Goal: Task Accomplishment & Management: Complete application form

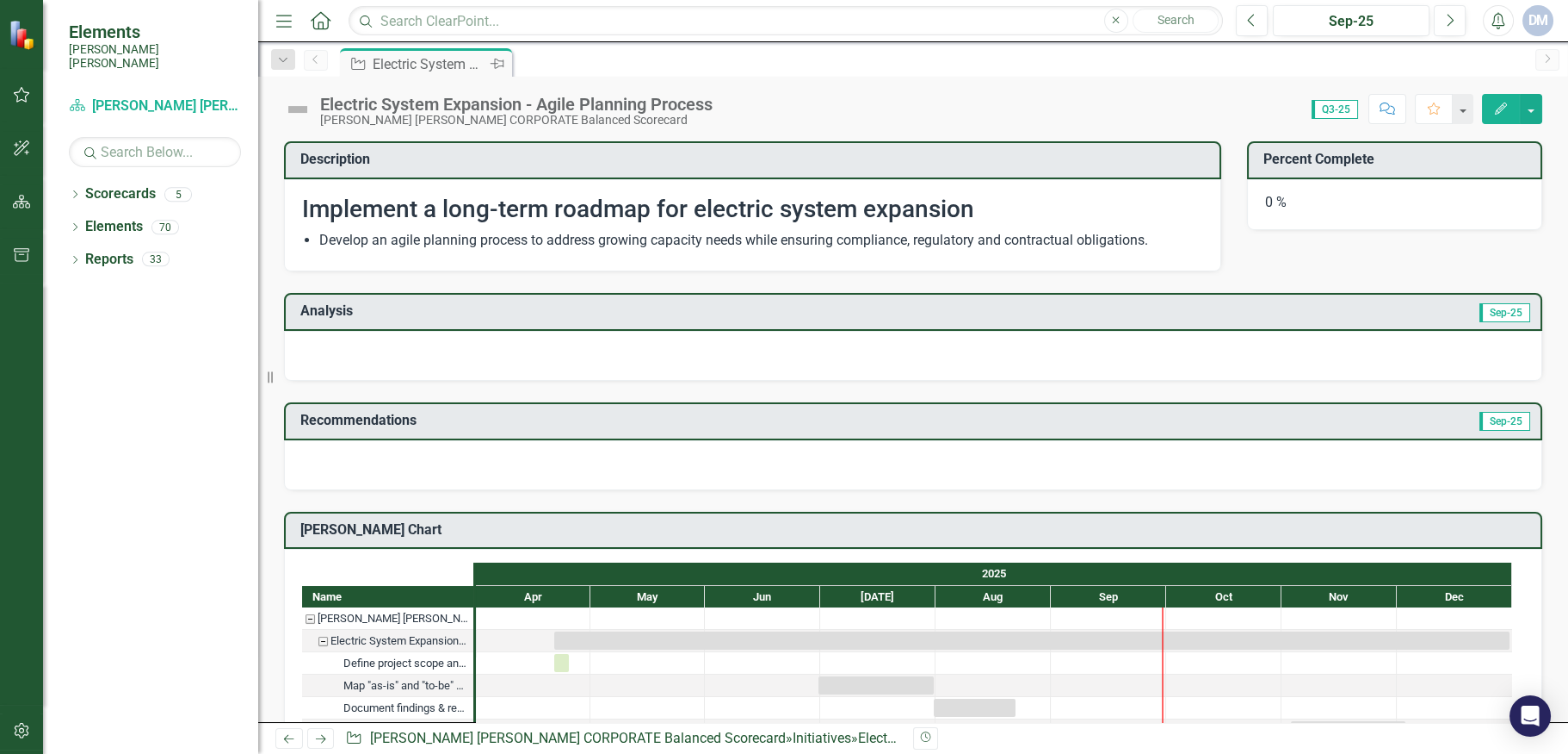
checkbox input "true"
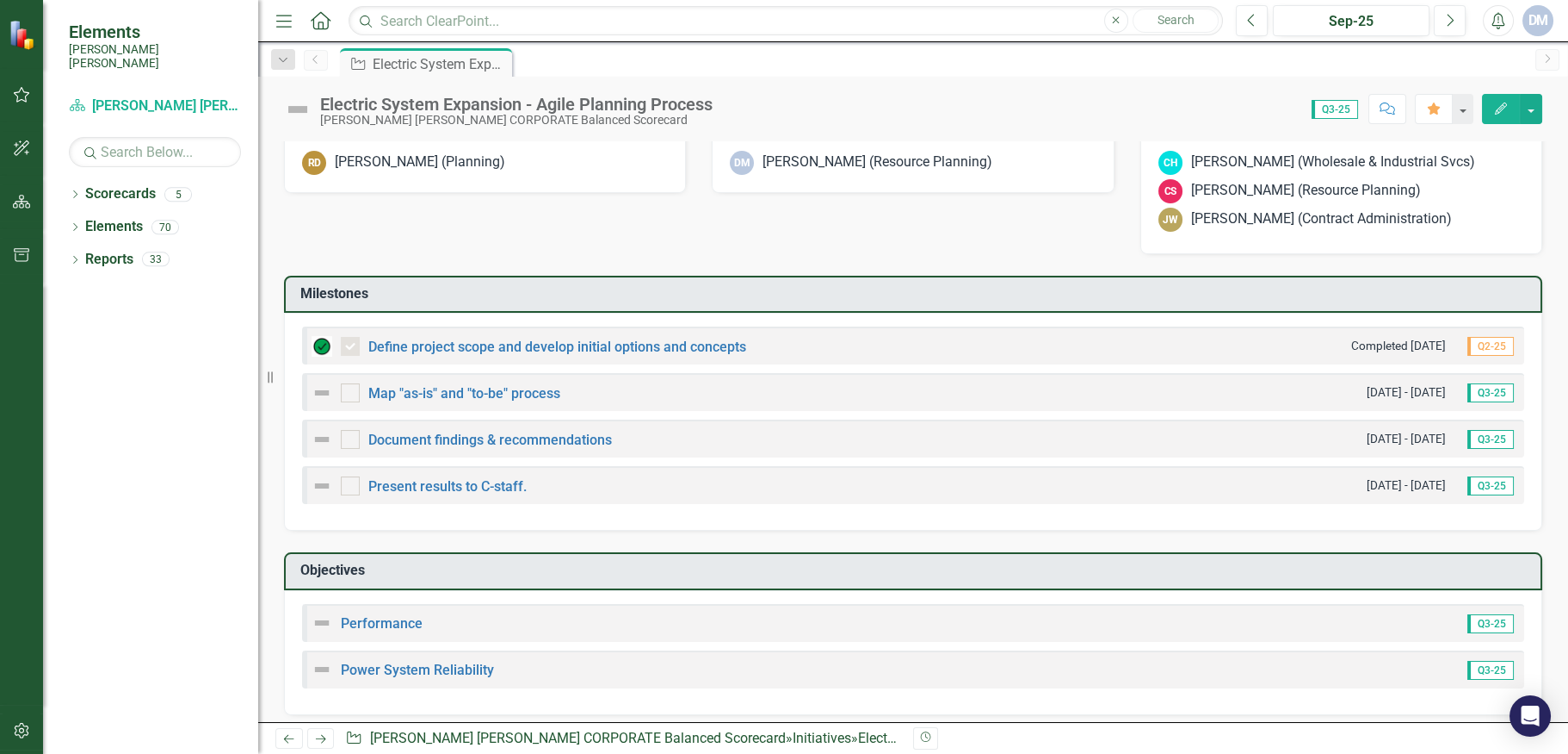
scroll to position [689, 0]
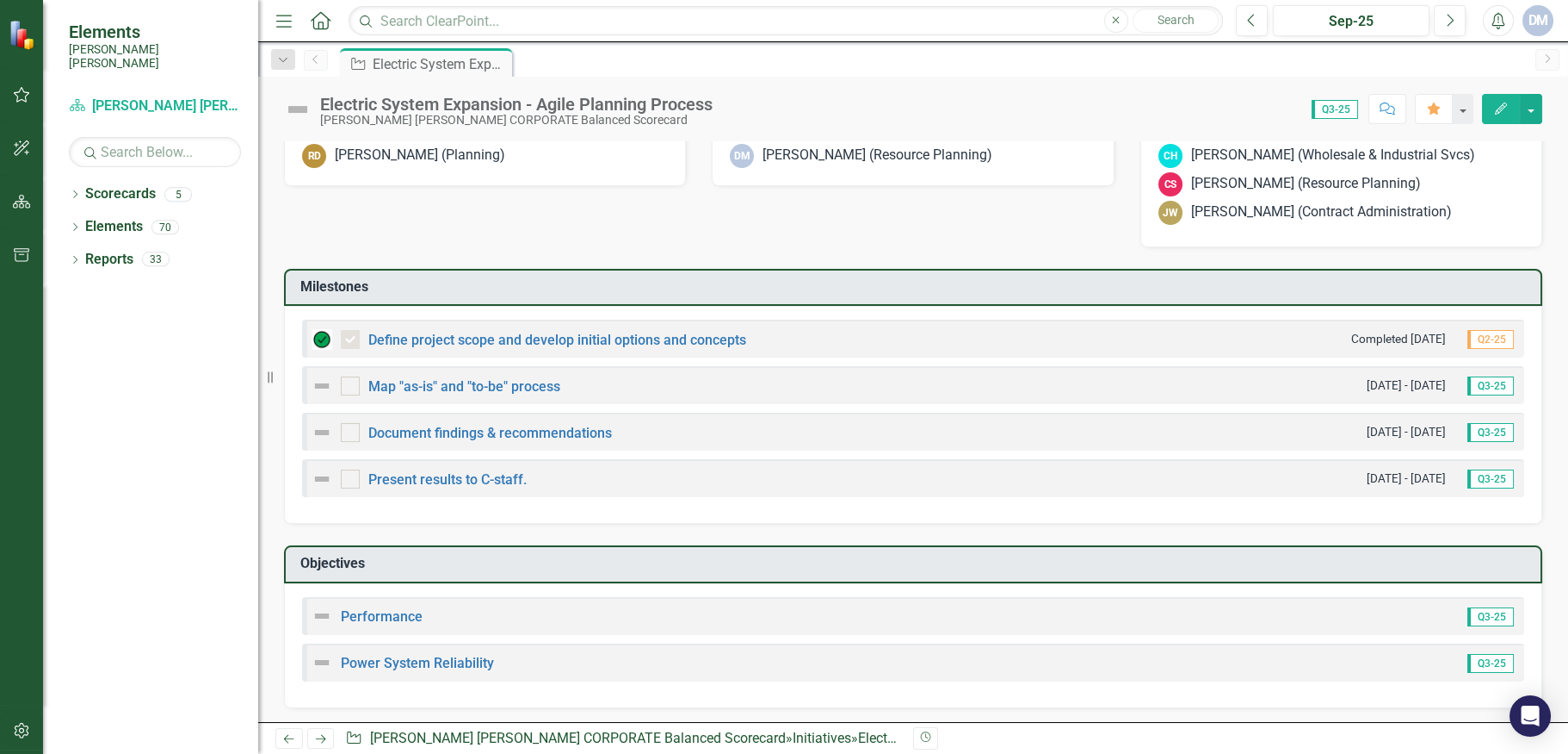
click at [354, 396] on div "Map "as-is" and "to-be" process [DATE] - [DATE] Q3-25" at bounding box center [914, 385] width 1223 height 38
click at [352, 384] on div at bounding box center [349, 385] width 19 height 19
click at [352, 384] on input "checkbox" at bounding box center [345, 381] width 11 height 11
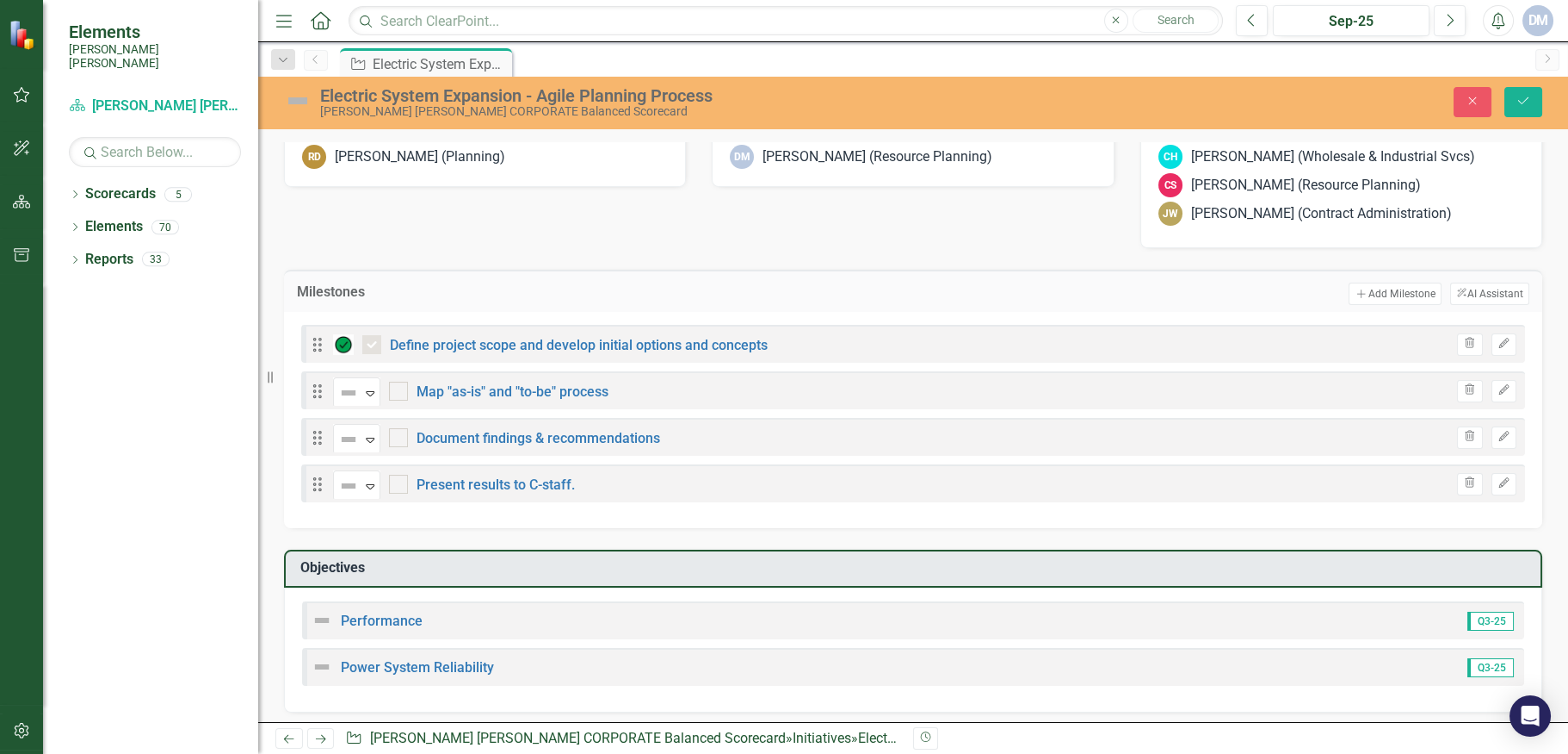
checkbox input "true"
click at [365, 398] on div "Expand" at bounding box center [370, 392] width 18 height 28
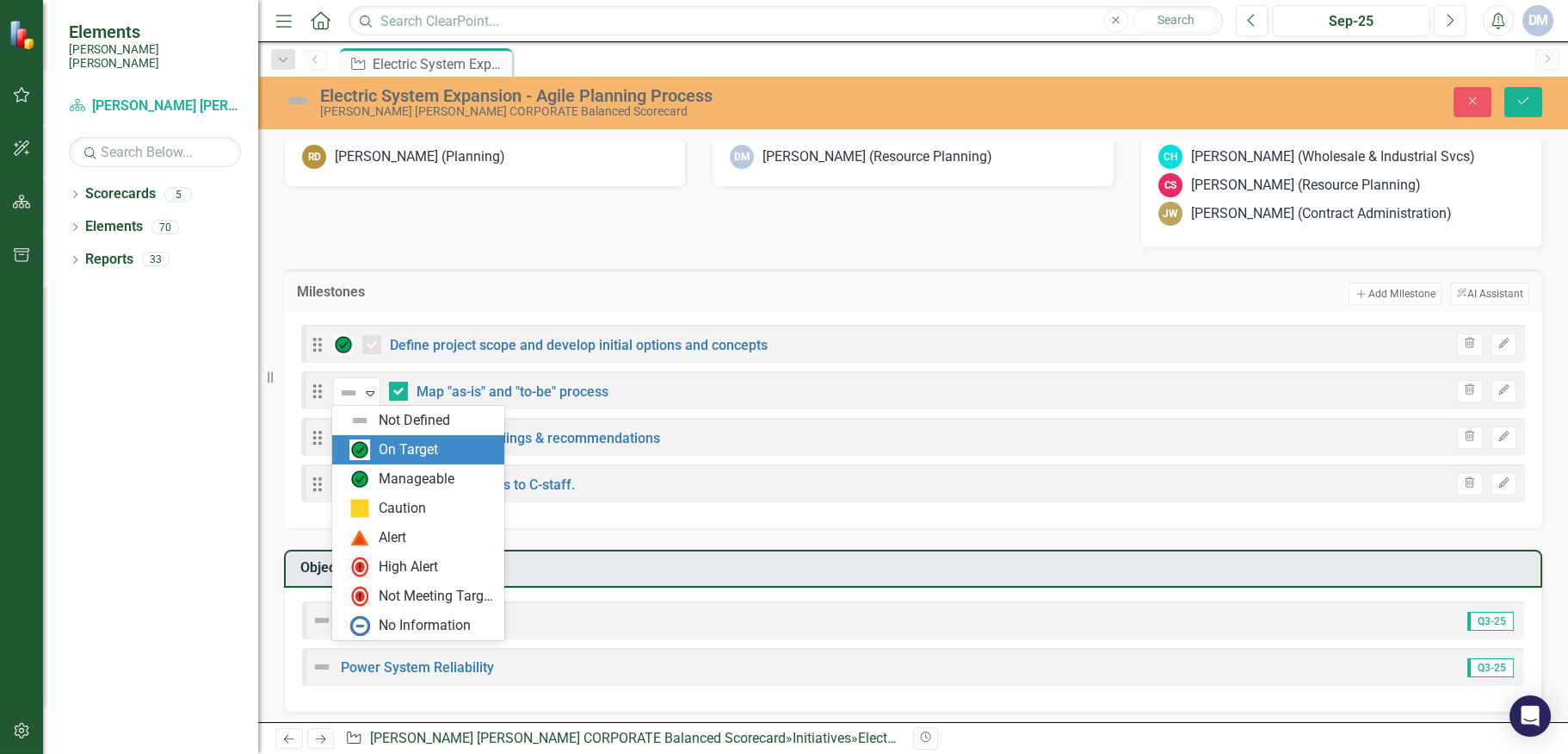
click at [379, 445] on div "On Target" at bounding box center [408, 450] width 60 height 20
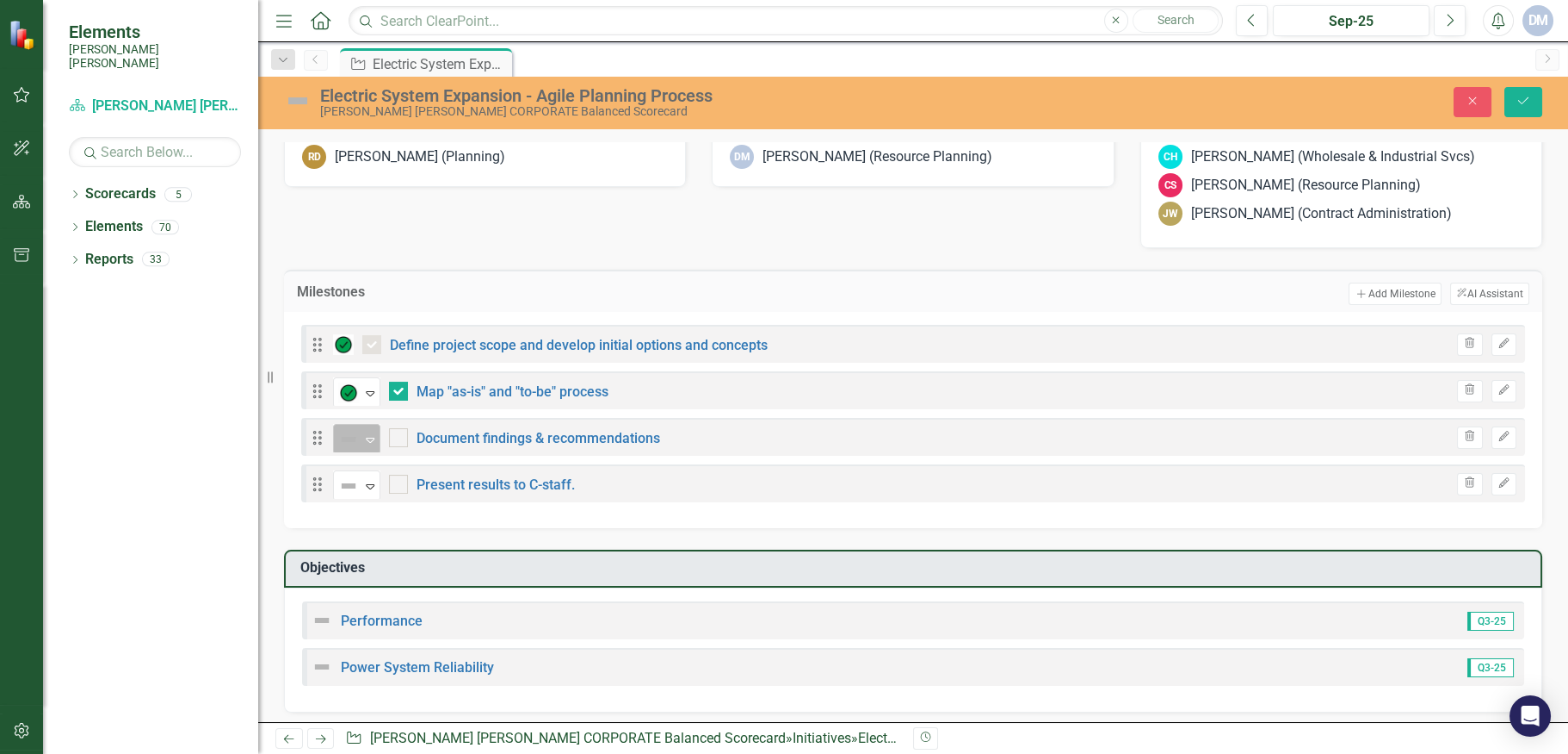
click at [357, 432] on img at bounding box center [348, 439] width 21 height 21
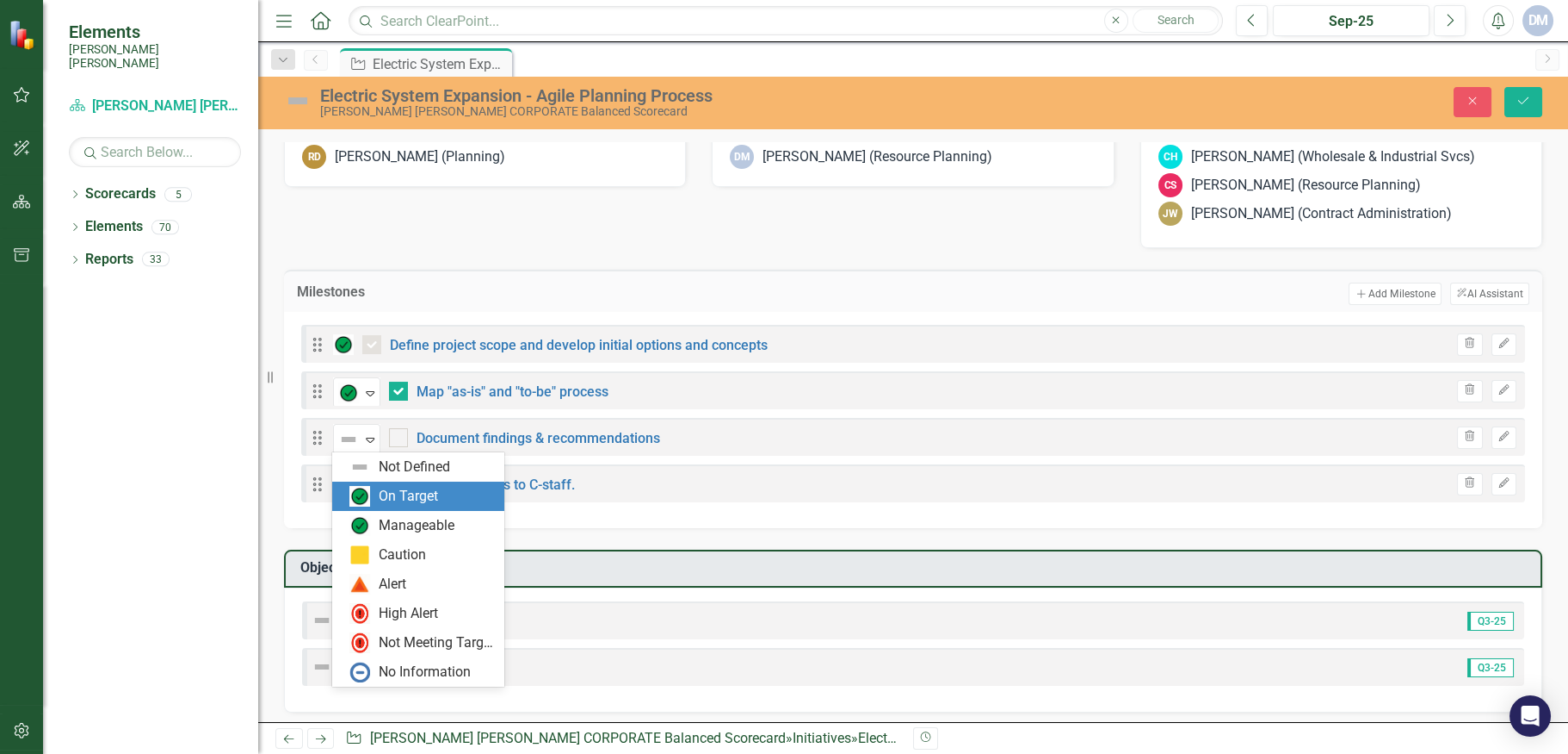
click at [391, 498] on div "On Target" at bounding box center [408, 497] width 60 height 20
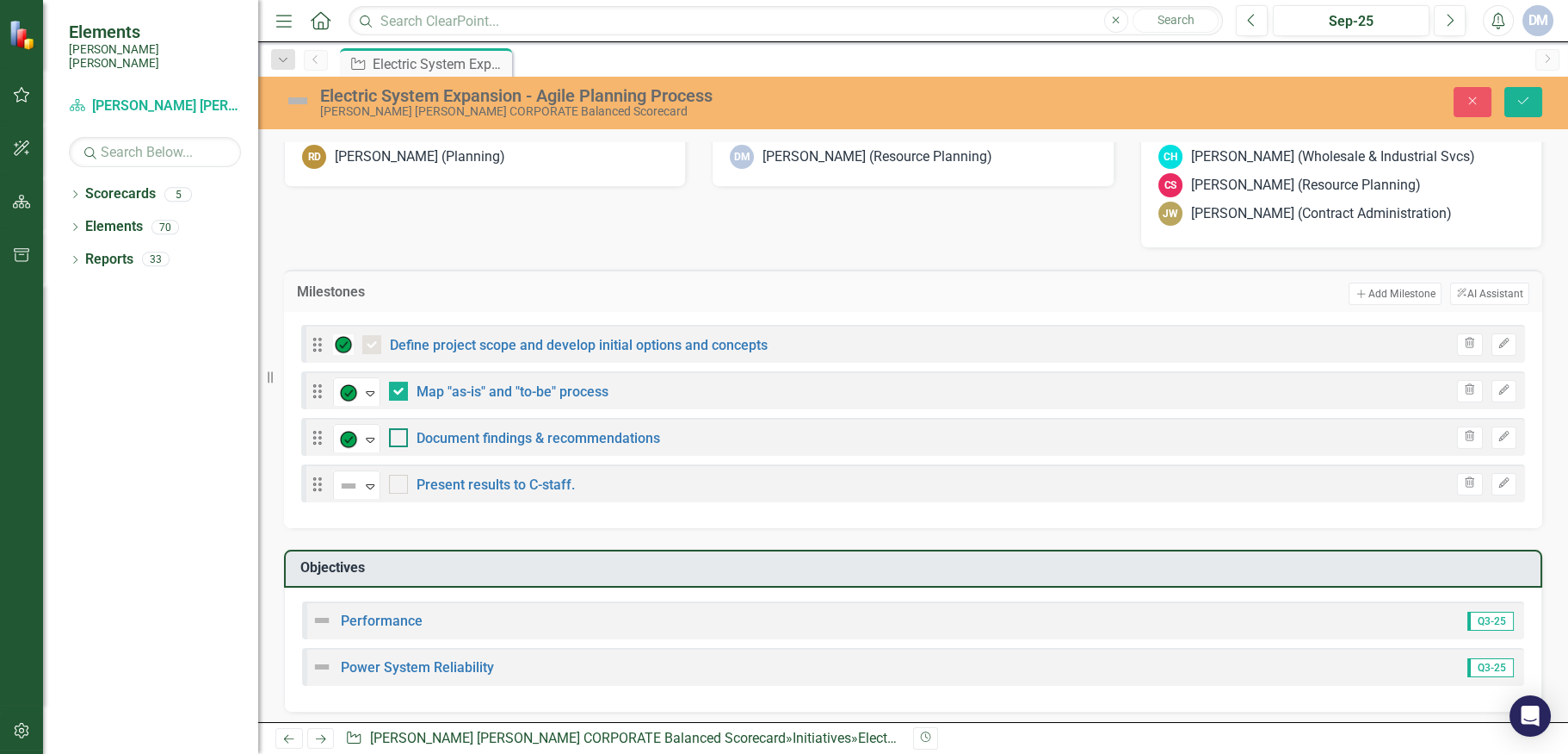
click at [403, 437] on div at bounding box center [397, 437] width 19 height 19
click at [400, 437] on input "checkbox" at bounding box center [393, 433] width 11 height 11
checkbox input "true"
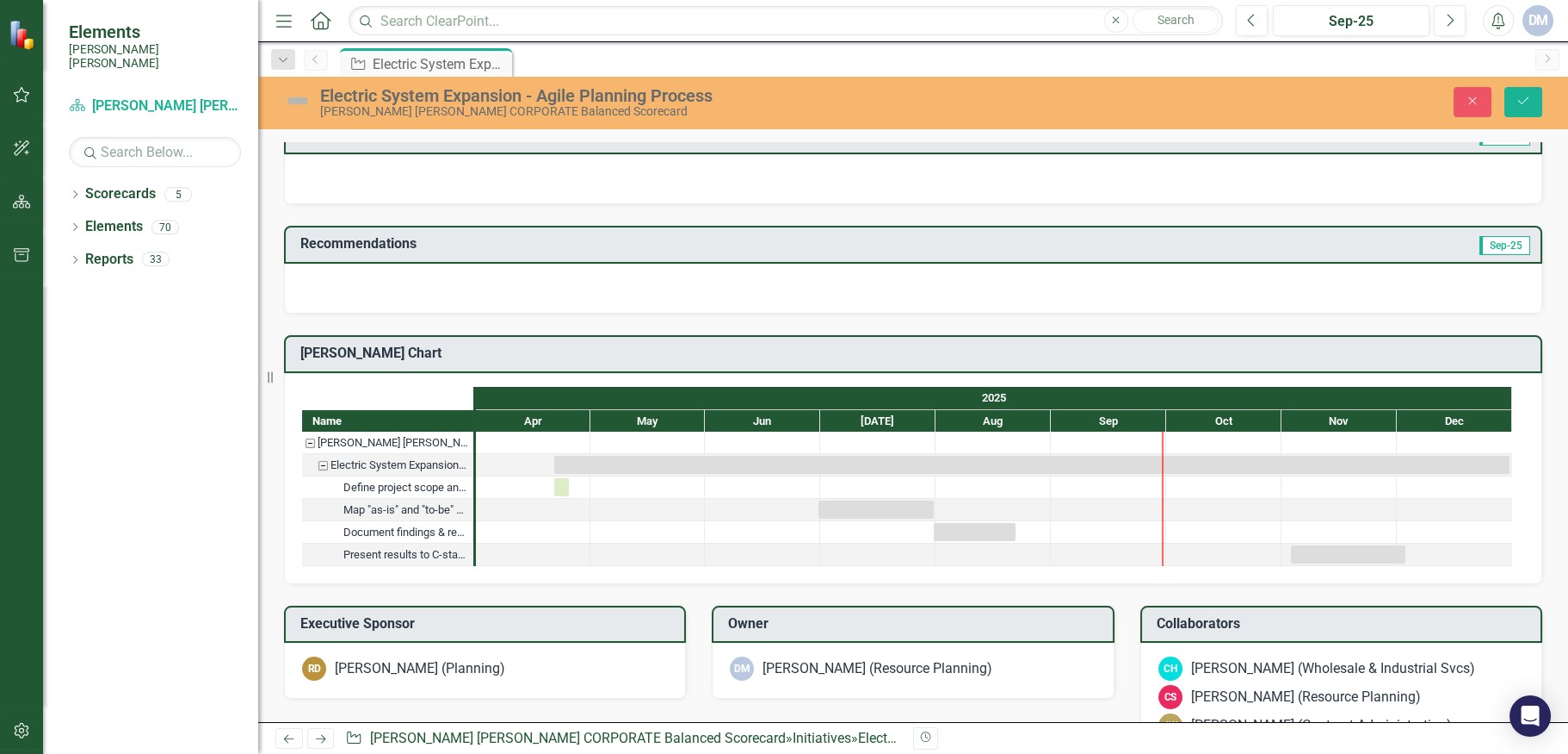
scroll to position [0, 0]
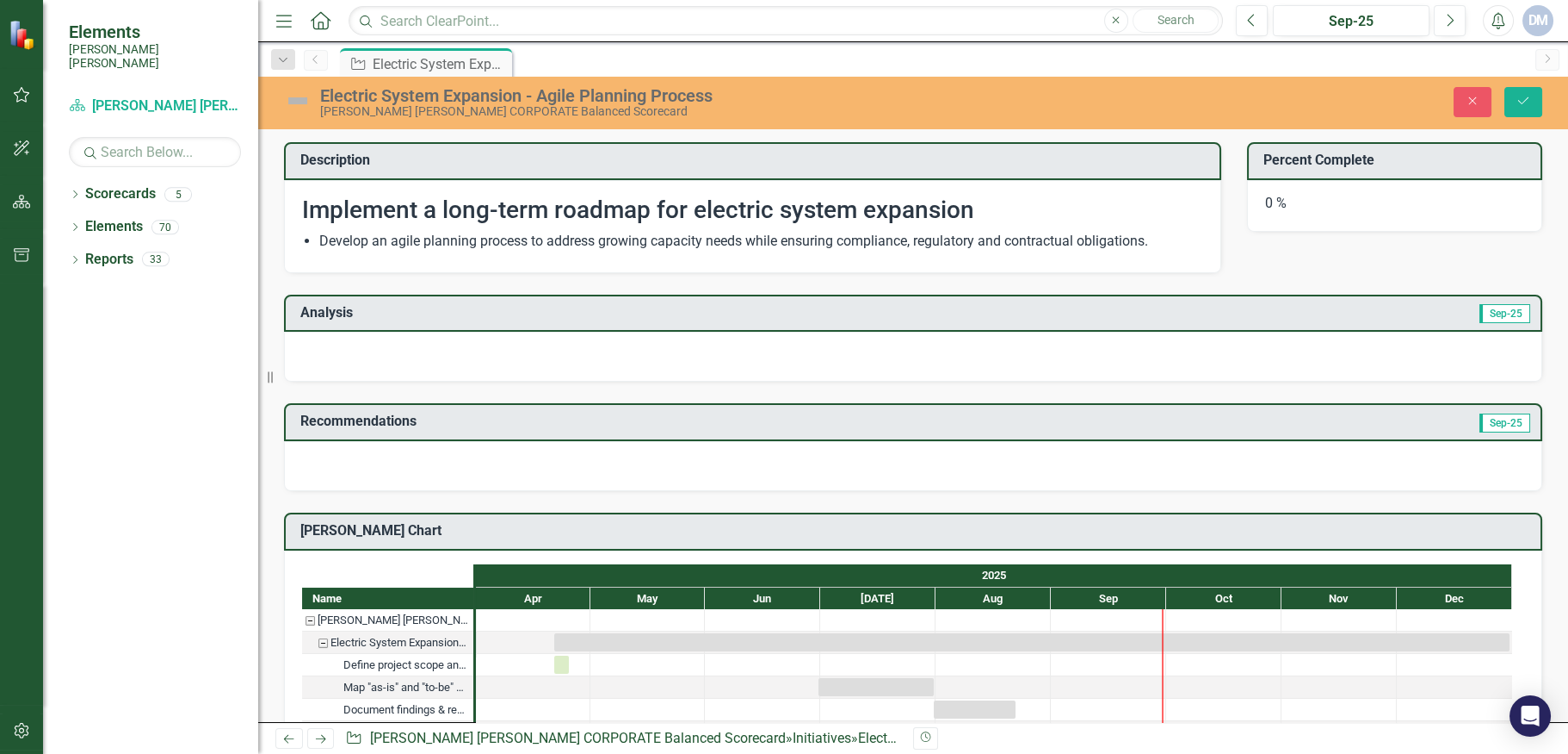
drag, startPoint x: 595, startPoint y: 357, endPoint x: 625, endPoint y: 357, distance: 30.0
click at [595, 357] on div at bounding box center [913, 356] width 1258 height 50
click at [1347, 206] on div "0 %" at bounding box center [1394, 205] width 295 height 52
click at [1258, 202] on div "0 %" at bounding box center [1394, 205] width 295 height 52
click at [1266, 221] on div "0 %" at bounding box center [1394, 205] width 295 height 52
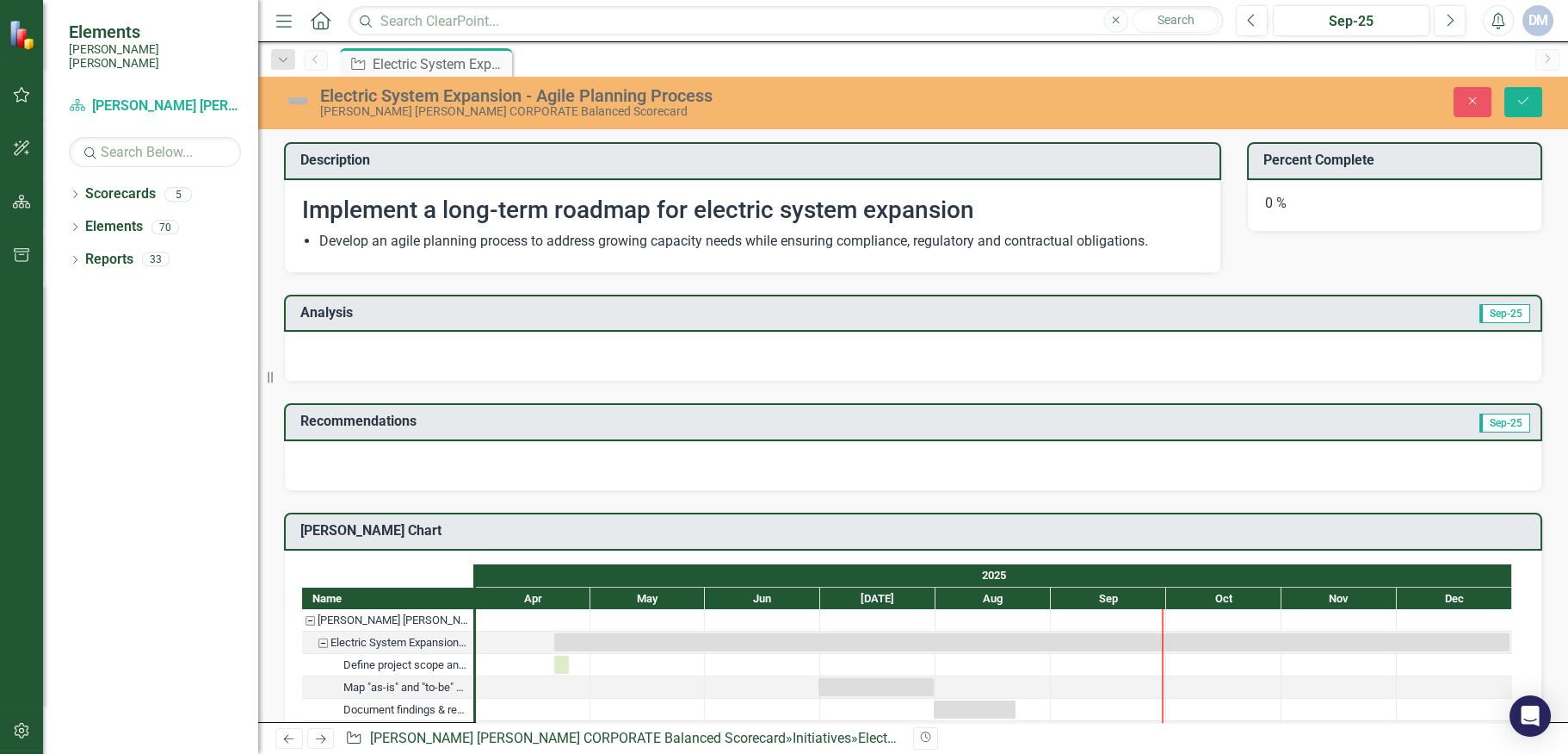
click at [1272, 210] on div "0 %" at bounding box center [1394, 205] width 295 height 52
click at [1271, 208] on div "0 %" at bounding box center [1394, 205] width 295 height 52
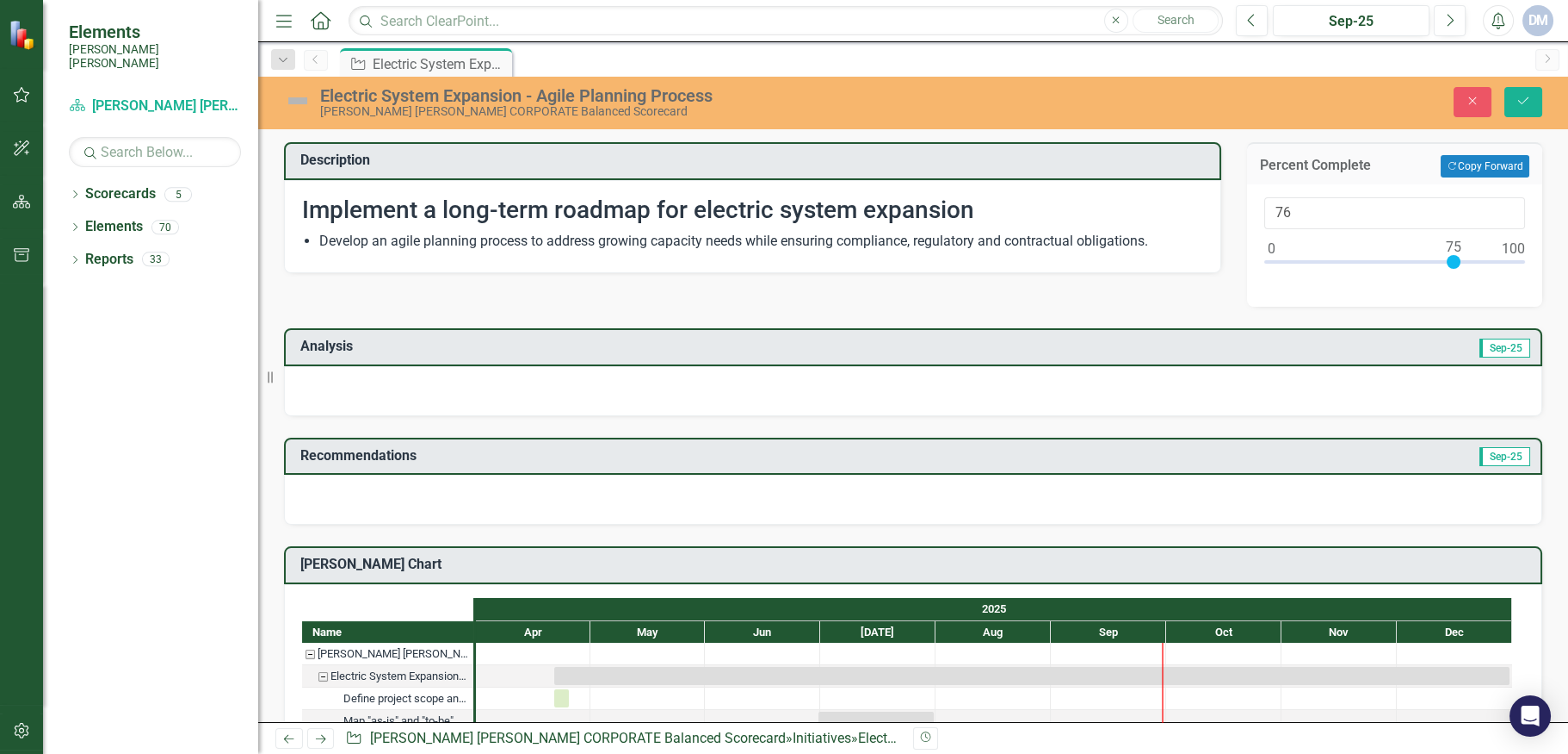
type input "75"
drag, startPoint x: 1262, startPoint y: 259, endPoint x: 1444, endPoint y: 265, distance: 182.1
click at [1447, 265] on div at bounding box center [1454, 262] width 14 height 14
click at [1529, 103] on icon "Save" at bounding box center [1524, 100] width 16 height 12
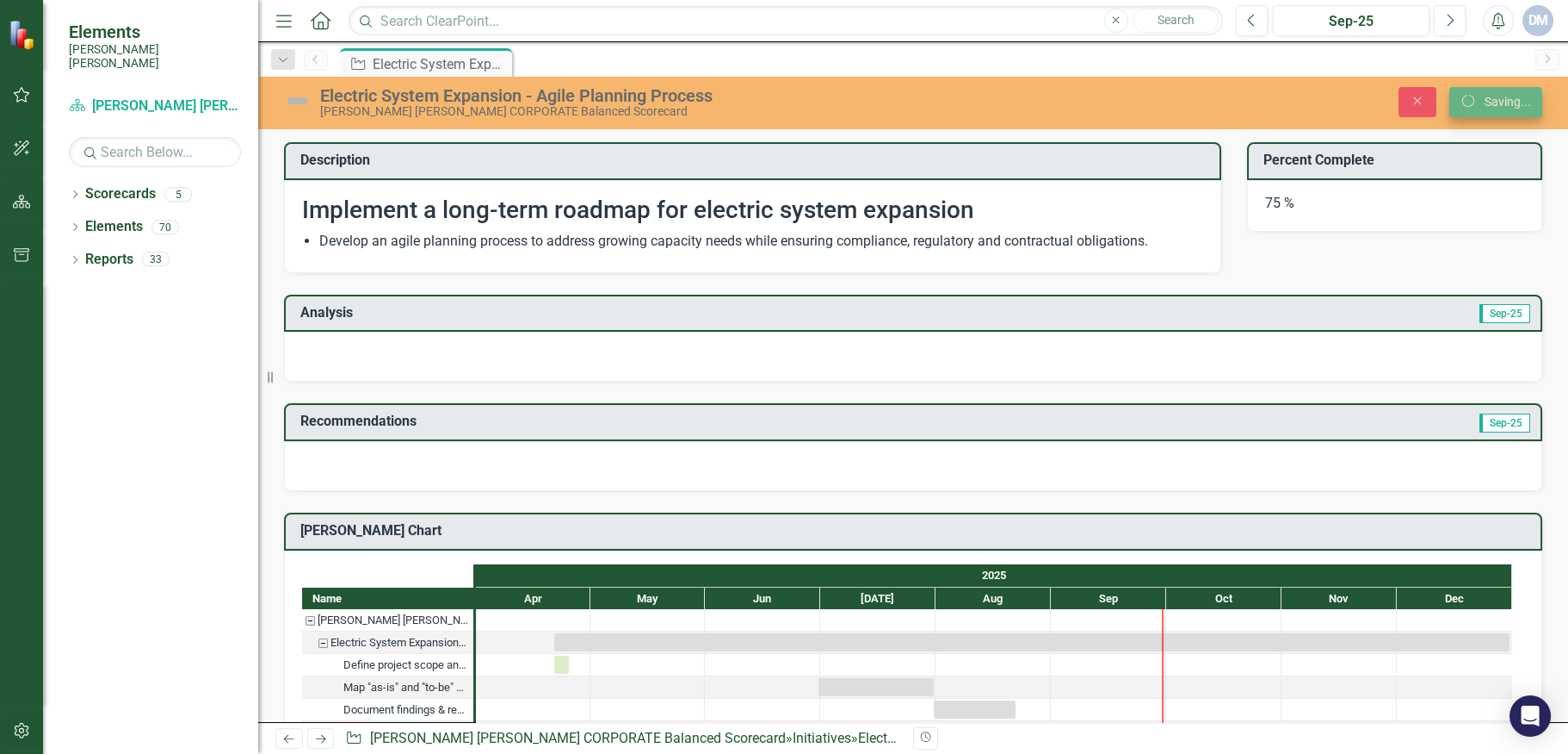
checkbox input "false"
checkbox input "true"
checkbox input "false"
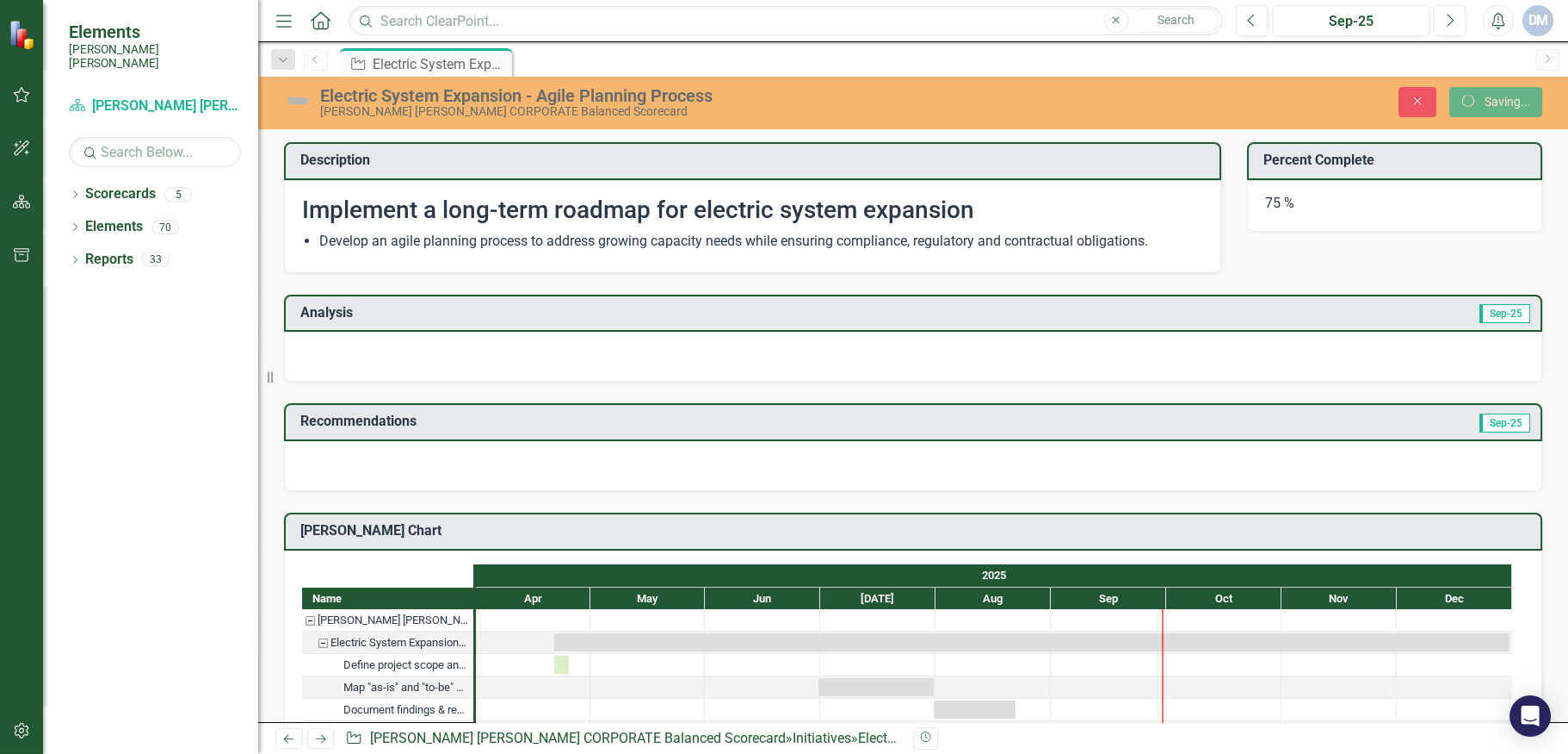
checkbox input "false"
checkbox input "true"
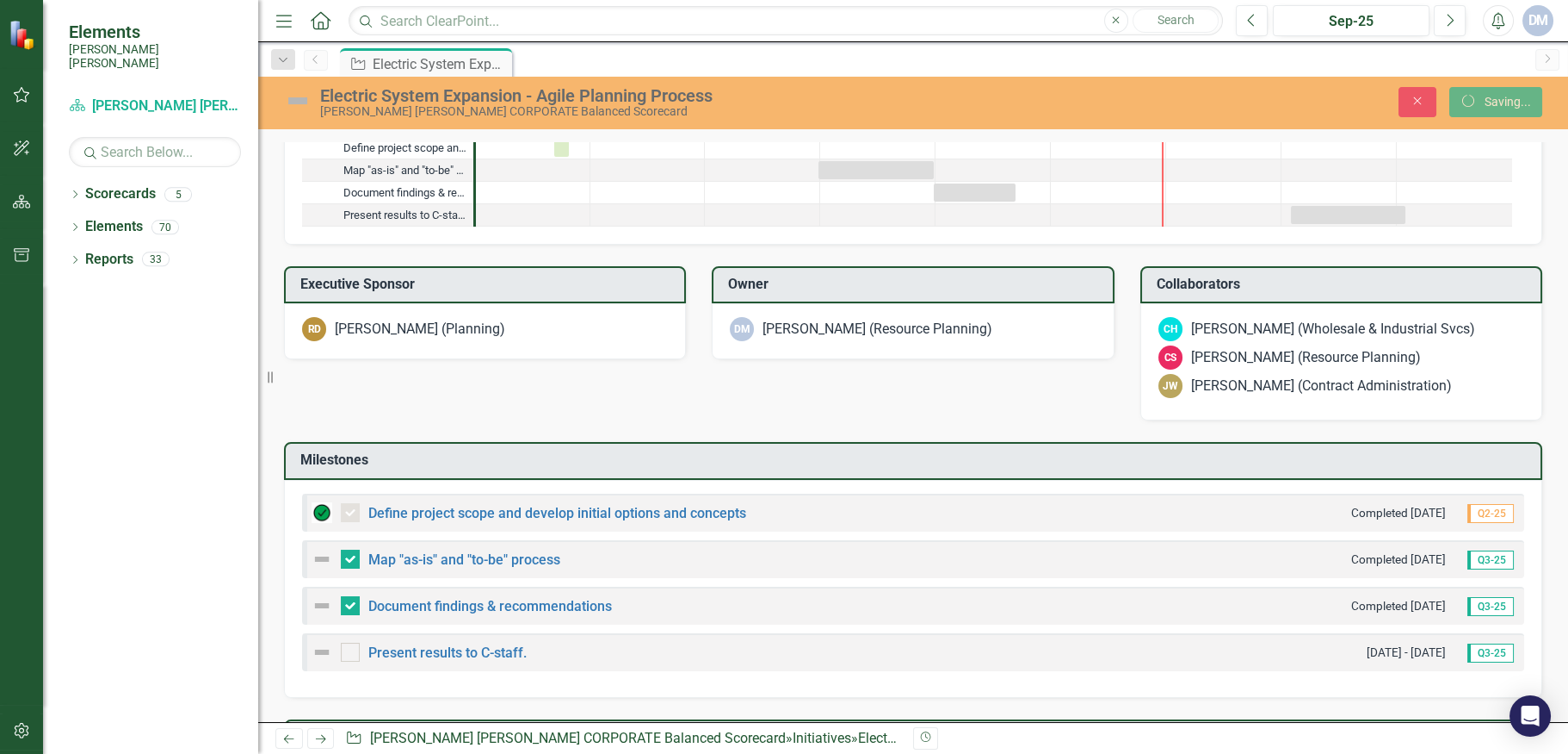
checkbox input "false"
checkbox input "true"
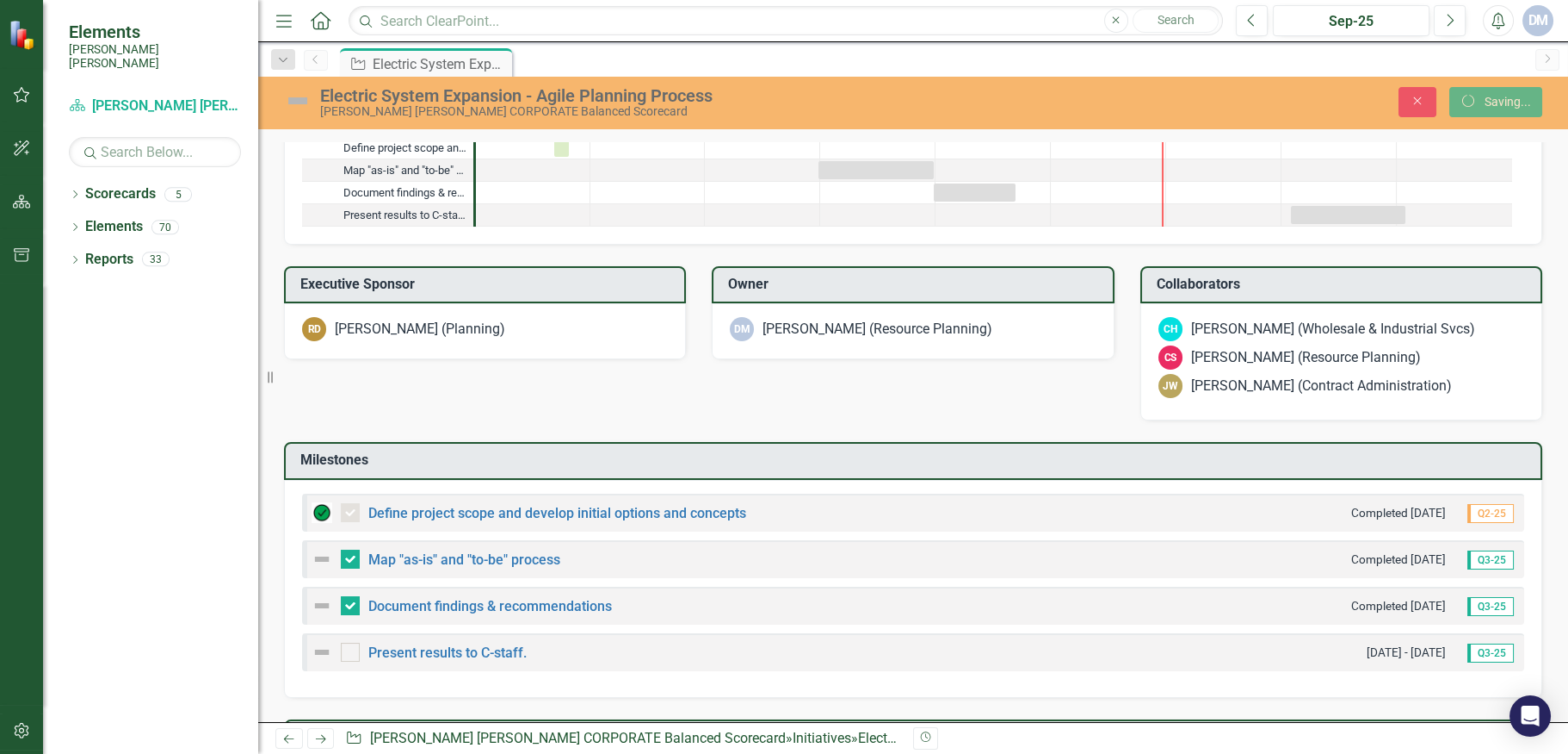
checkbox input "true"
checkbox input "false"
checkbox input "true"
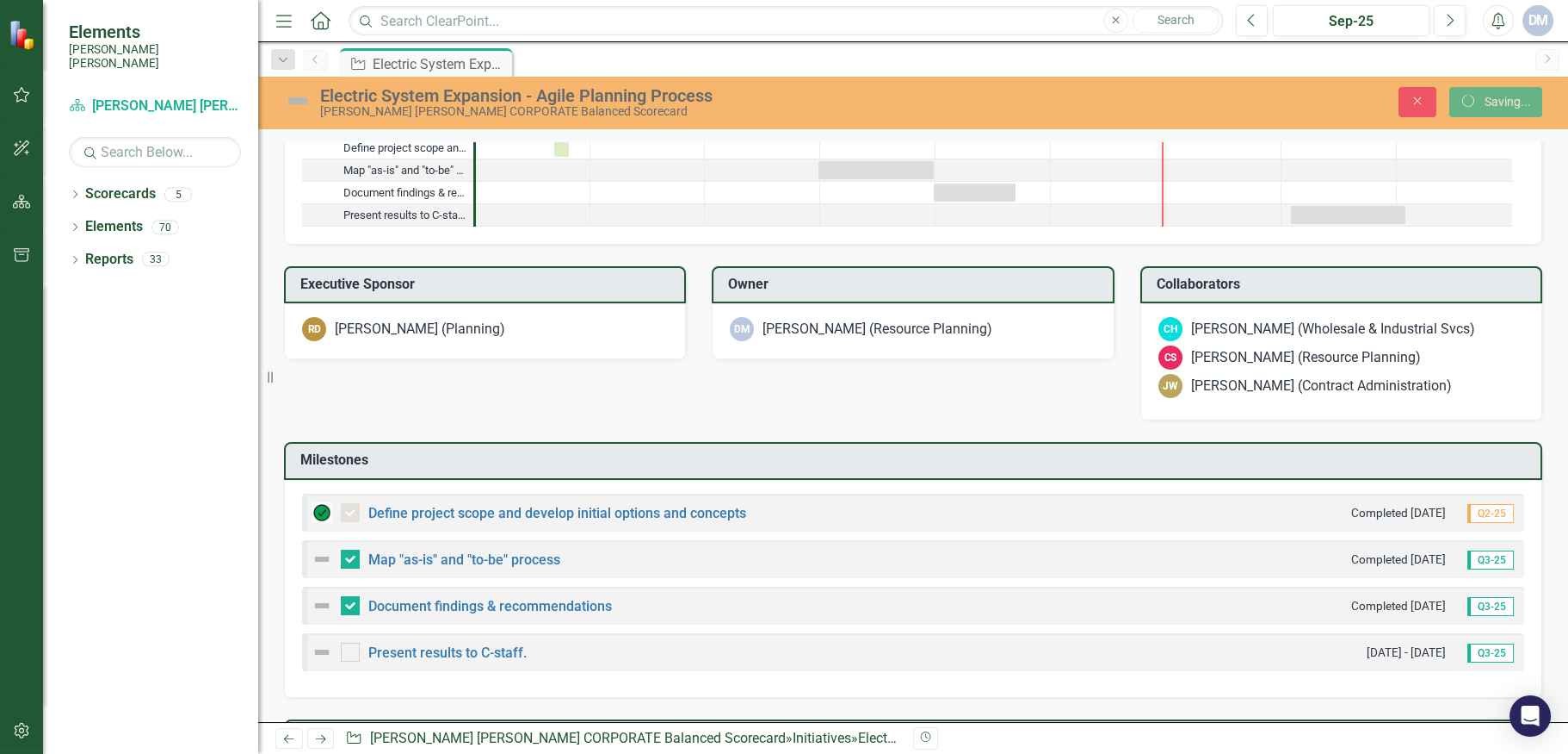
checkbox input "true"
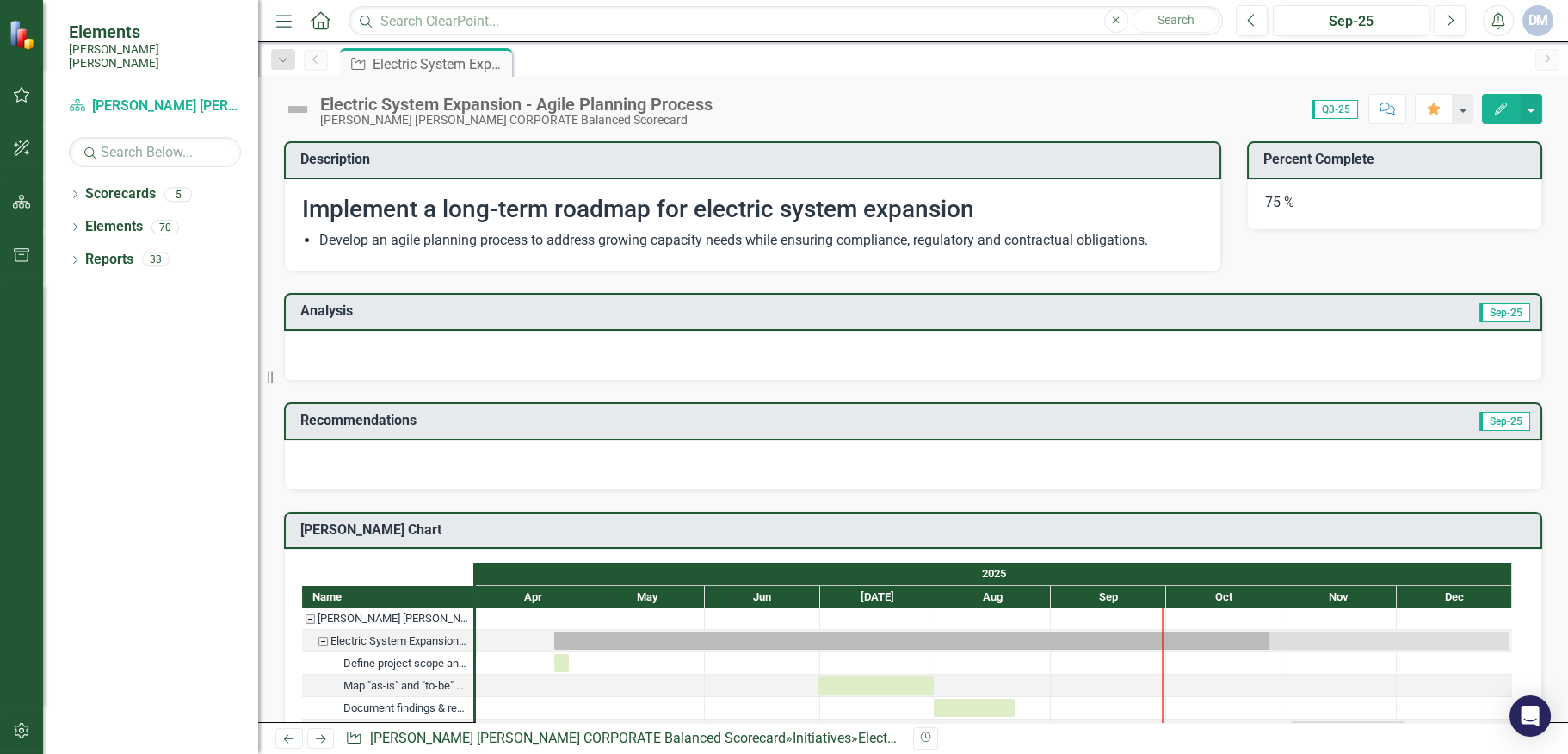
checkbox input "false"
checkbox input "true"
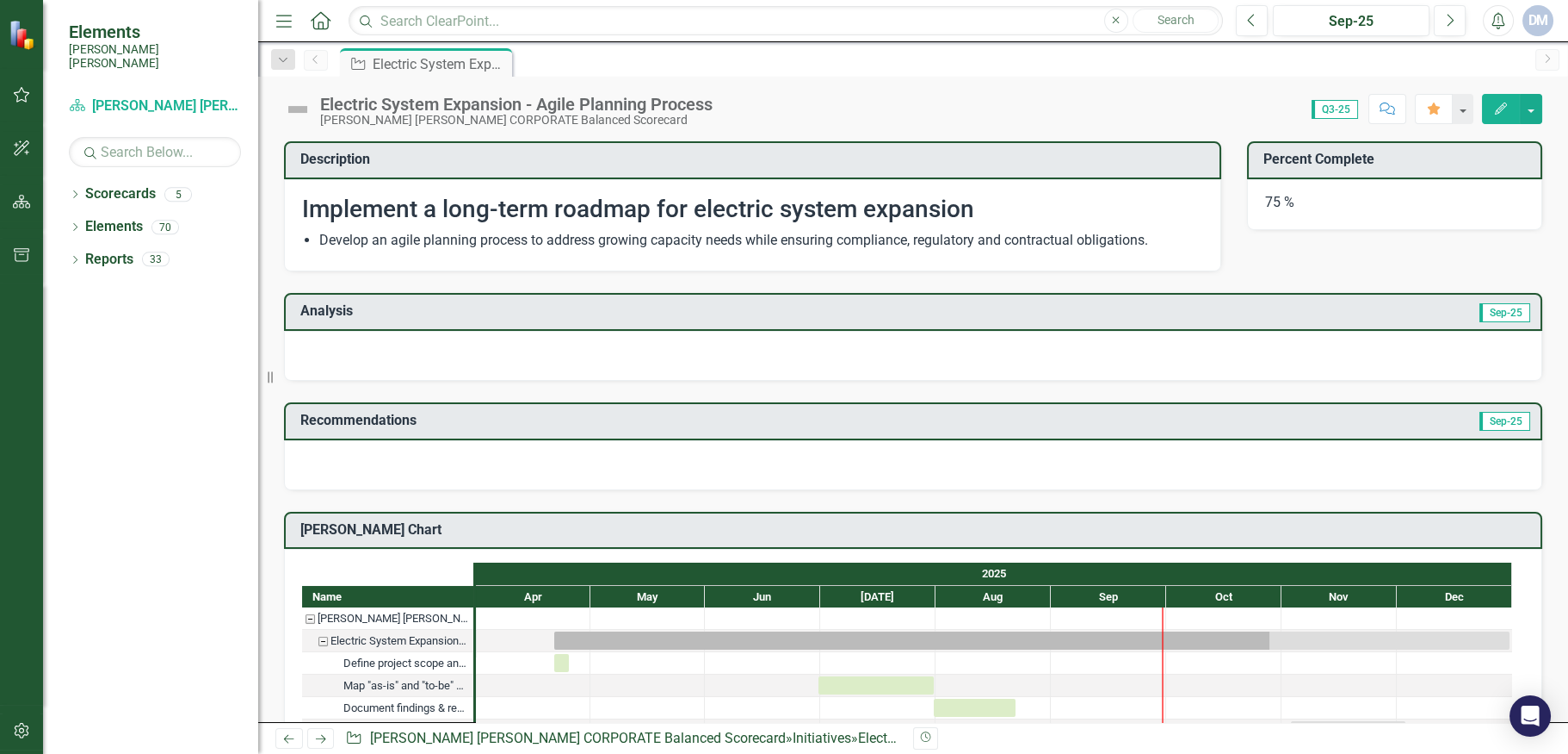
checkbox input "true"
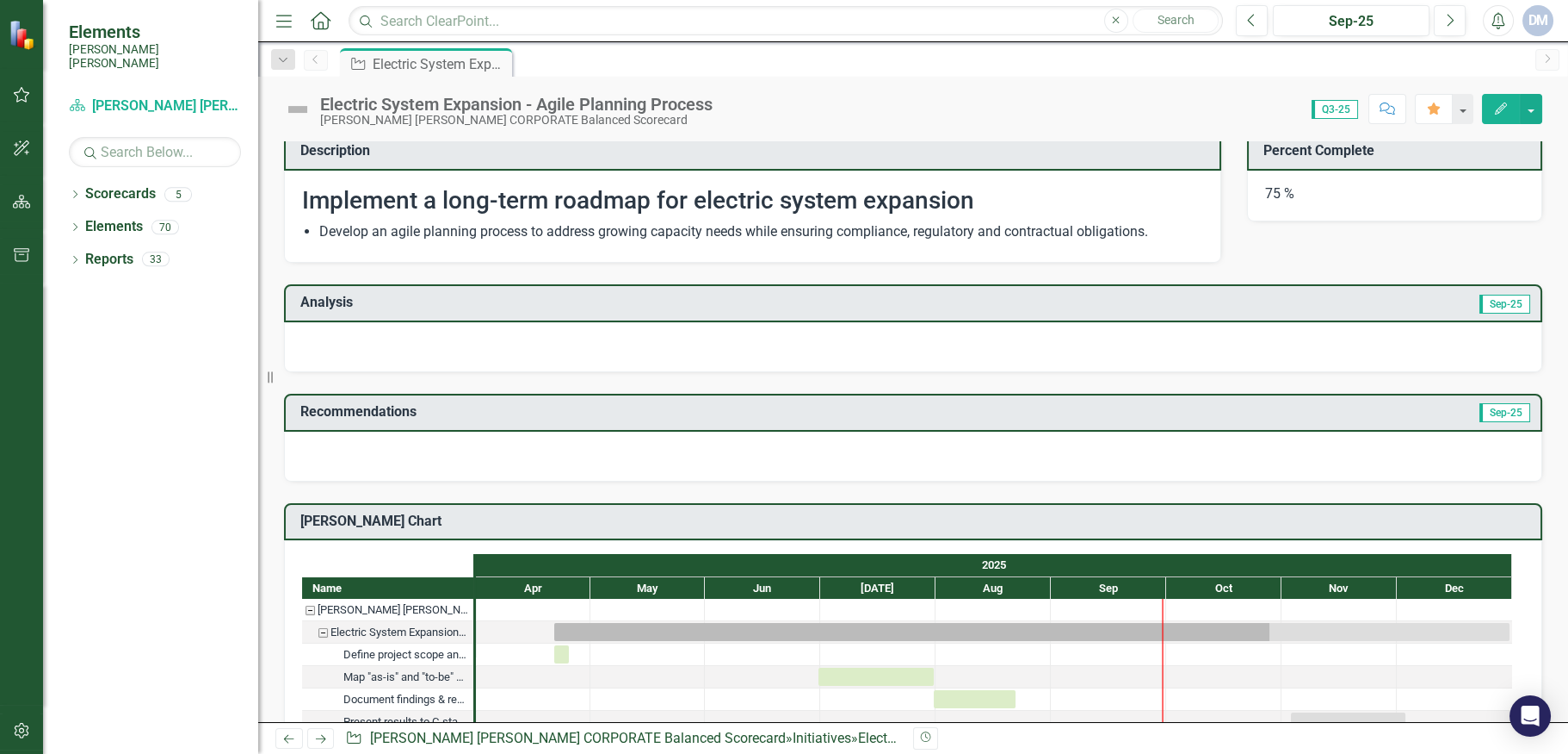
scroll to position [0, 0]
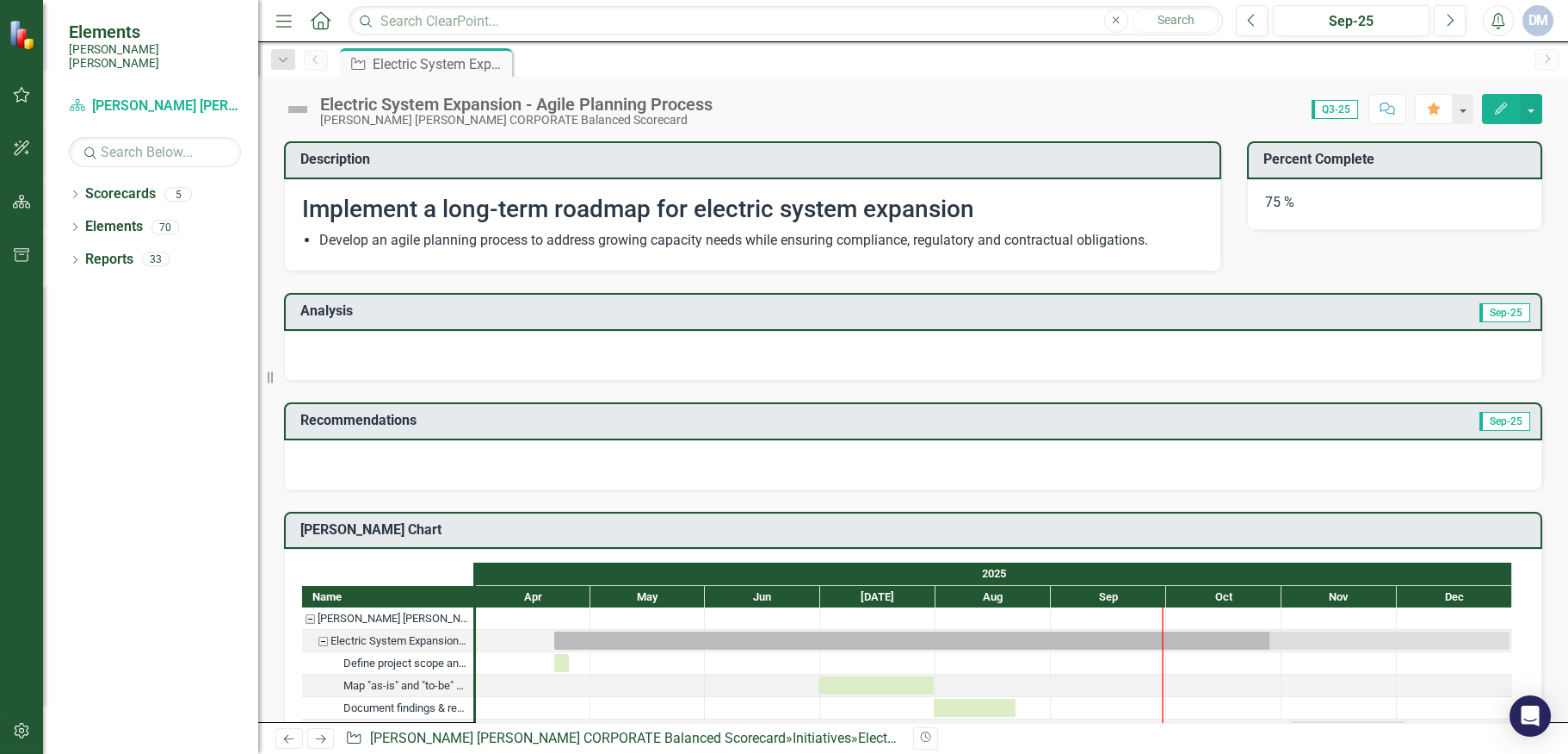
click at [1070, 347] on div at bounding box center [913, 355] width 1258 height 50
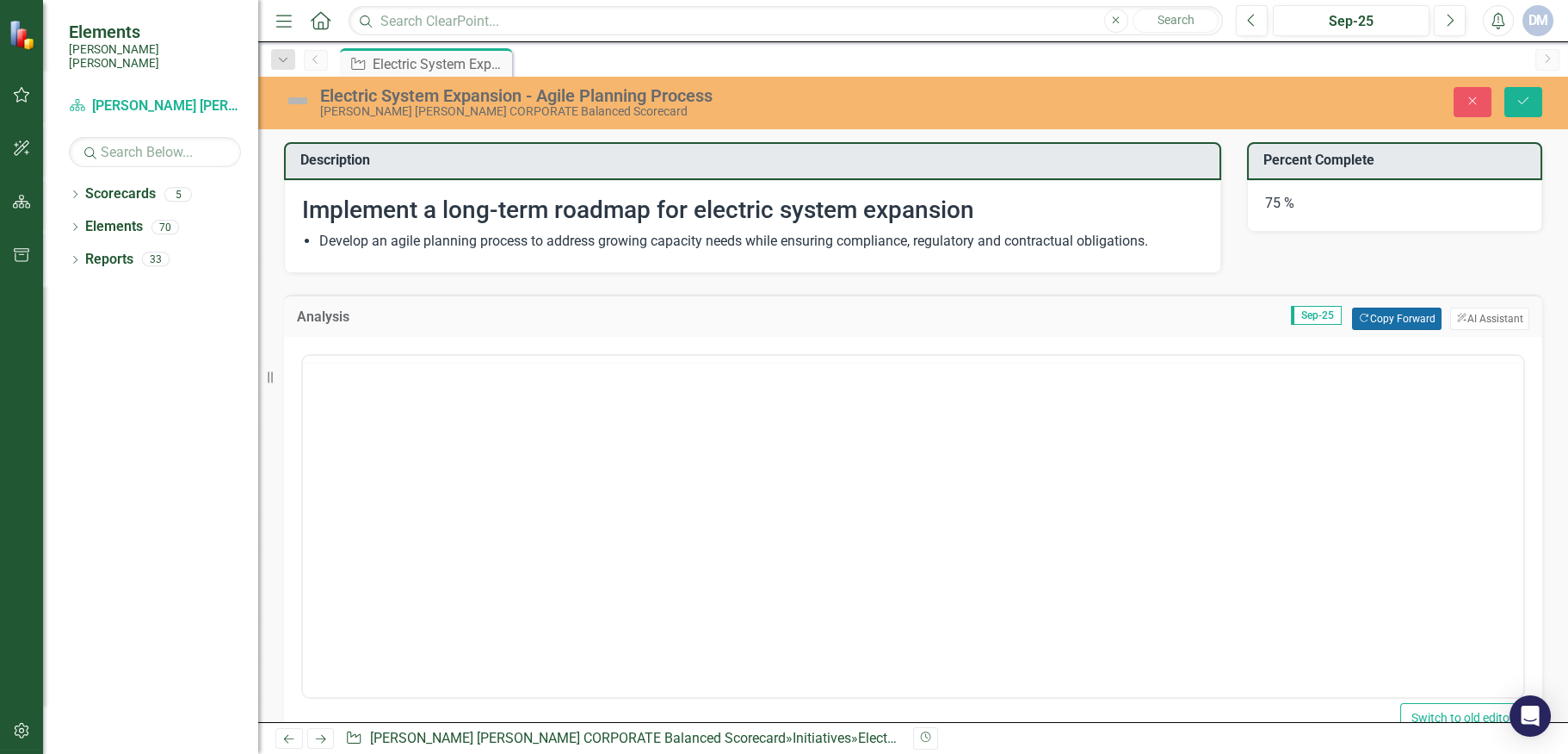
click at [1378, 319] on button "Copy Forward Copy Forward" at bounding box center [1396, 318] width 88 height 23
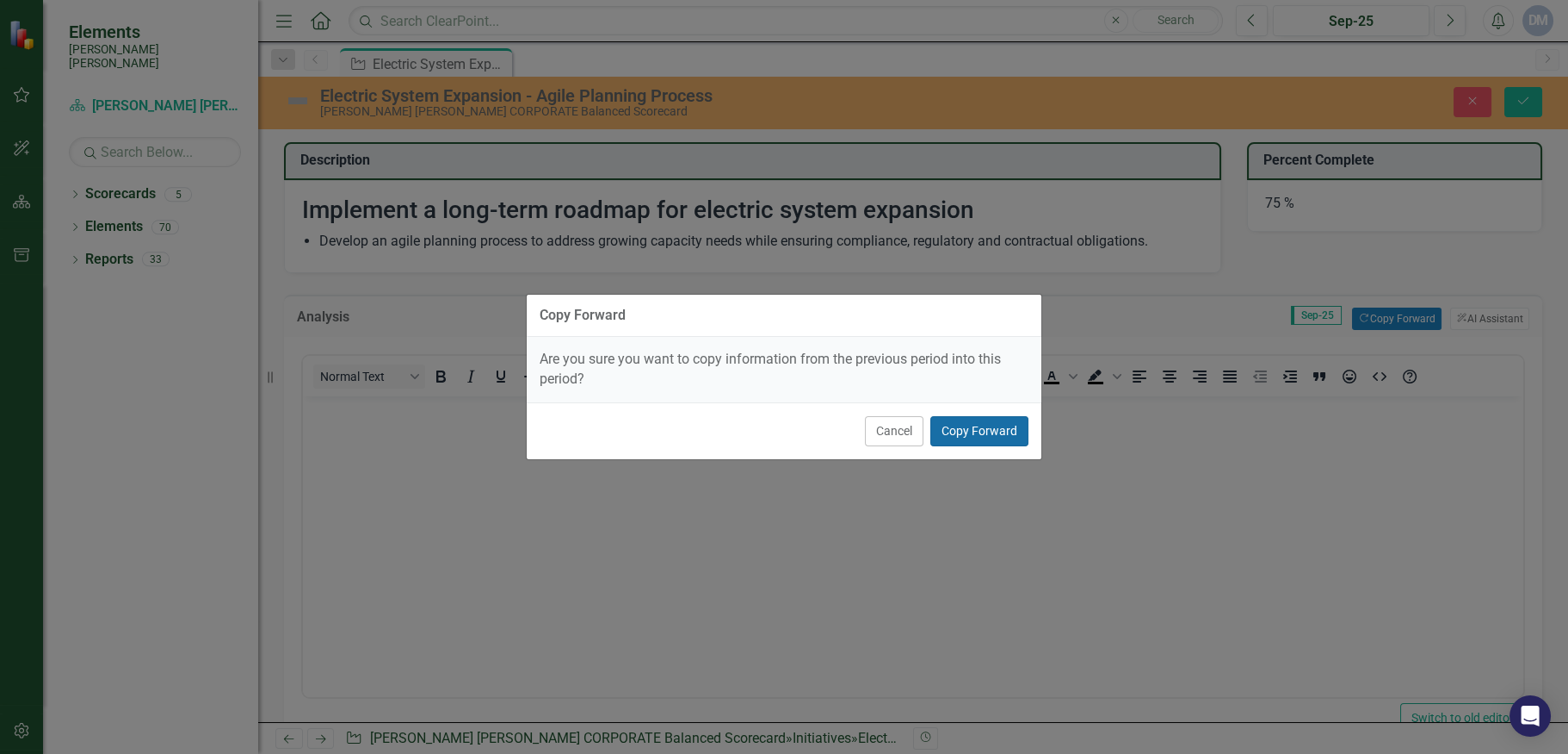
click at [949, 434] on button "Copy Forward" at bounding box center [979, 431] width 98 height 30
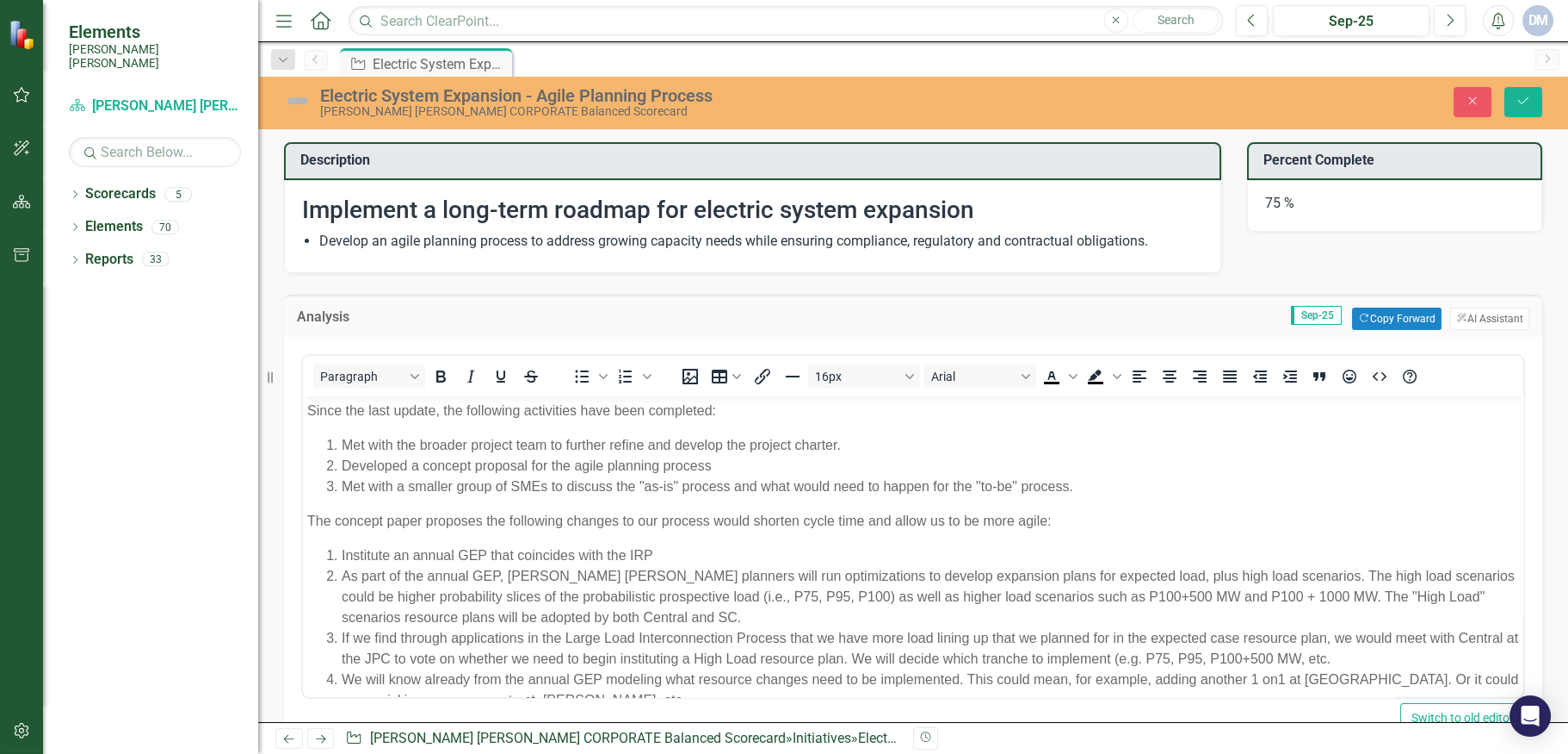
click at [310, 406] on p "Since the last update, the following activities have been completed:" at bounding box center [913, 409] width 1212 height 21
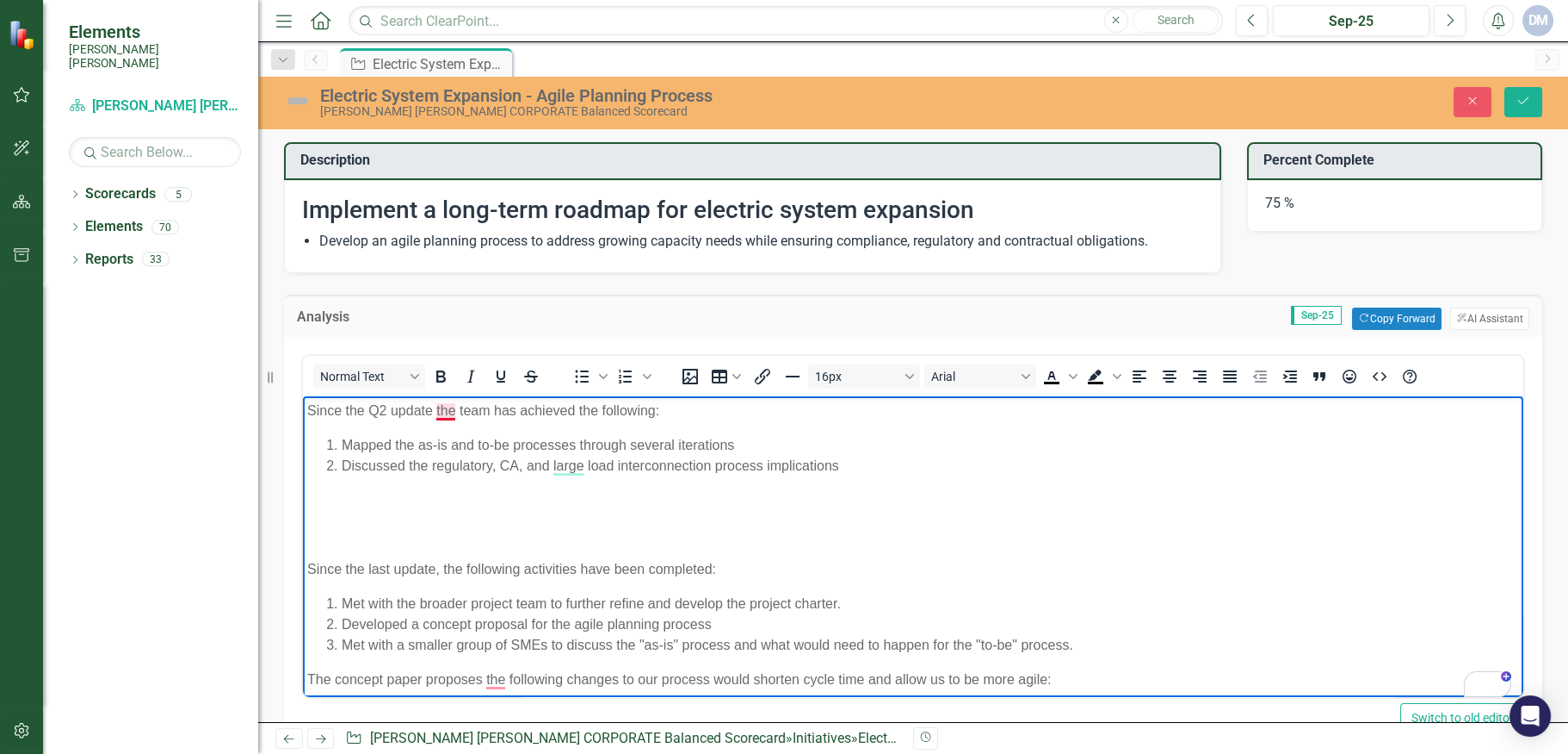
click at [442, 405] on p "Since the Q2 update the team has achieved the following:" at bounding box center [913, 409] width 1212 height 21
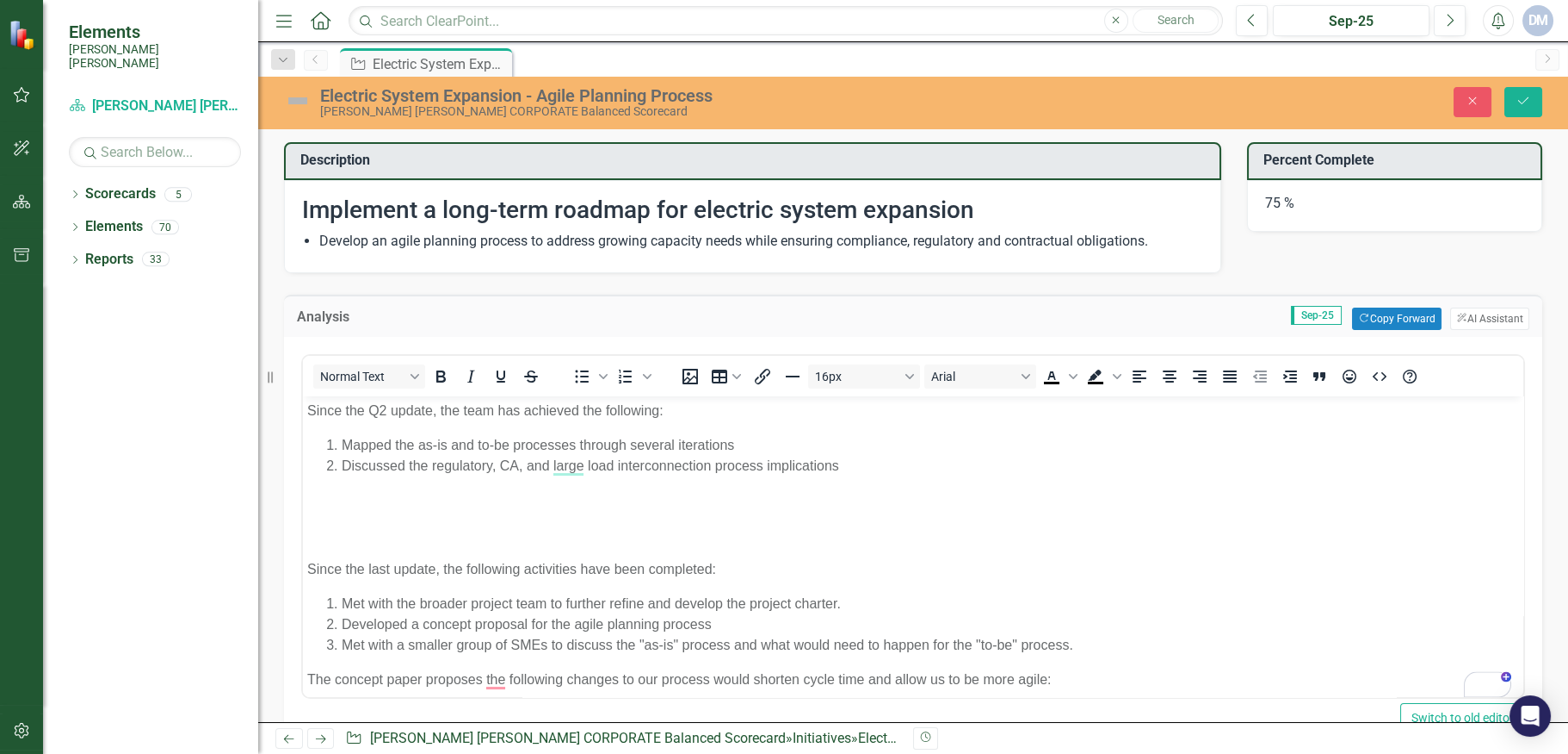
click at [842, 460] on li "Discussed the regulatory, CA, and large load interconnection process implicatio…" at bounding box center [930, 464] width 1177 height 21
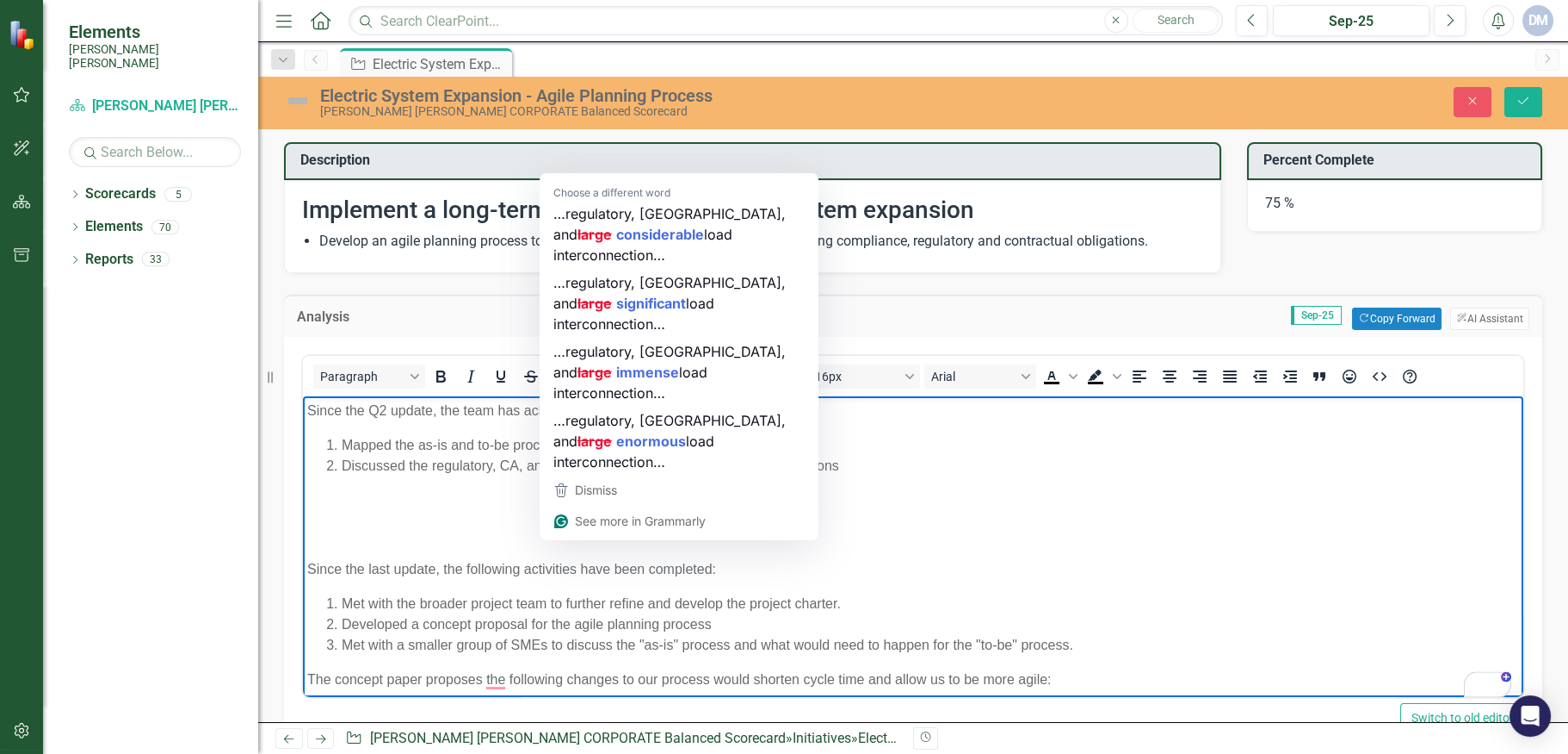
click at [788, 487] on body "Since the Q2 update, the team has achieved the following: Mapped the as-is and …" at bounding box center [914, 651] width 1221 height 512
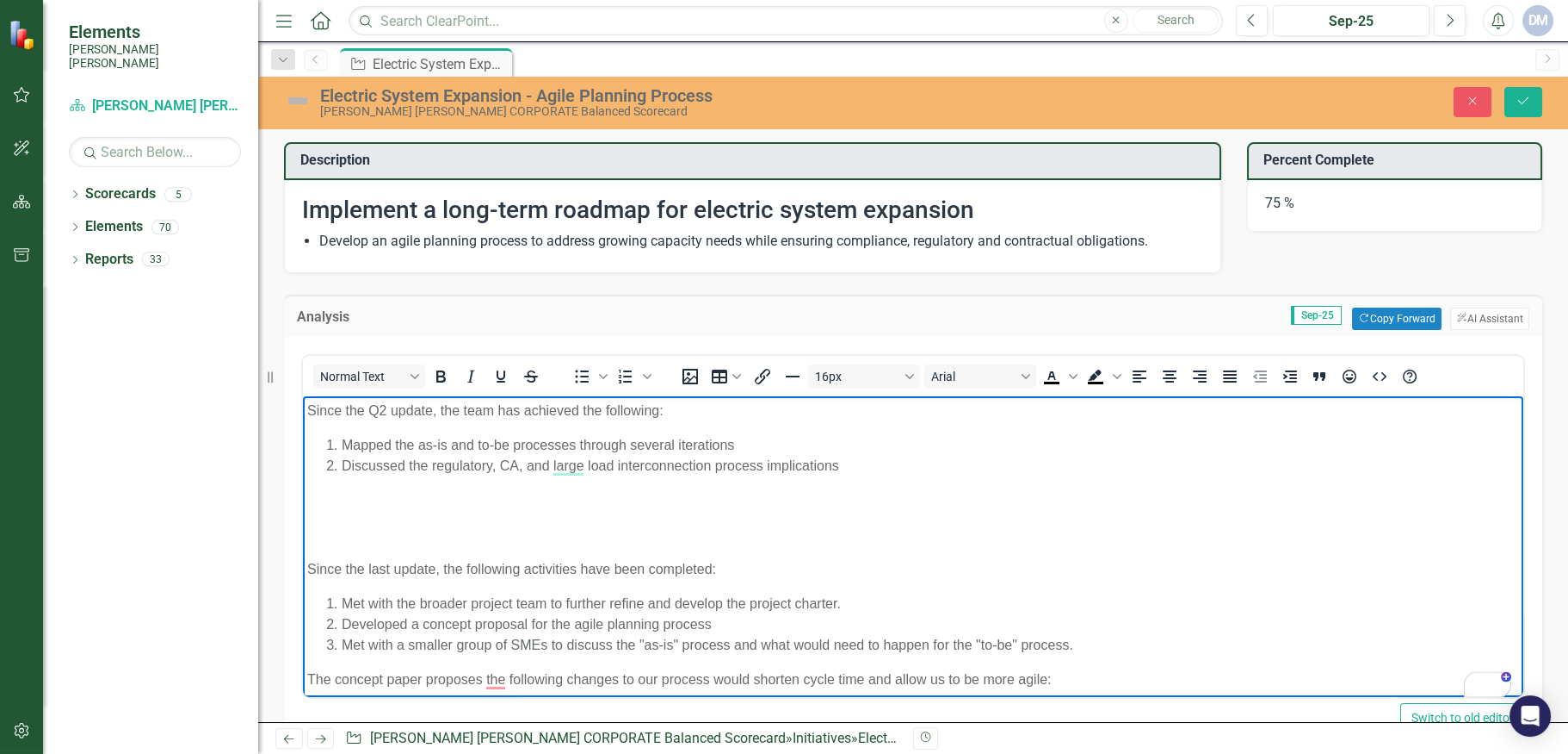
click at [868, 467] on li "Discussed the regulatory, CA, and large load interconnection process implicatio…" at bounding box center [930, 464] width 1177 height 21
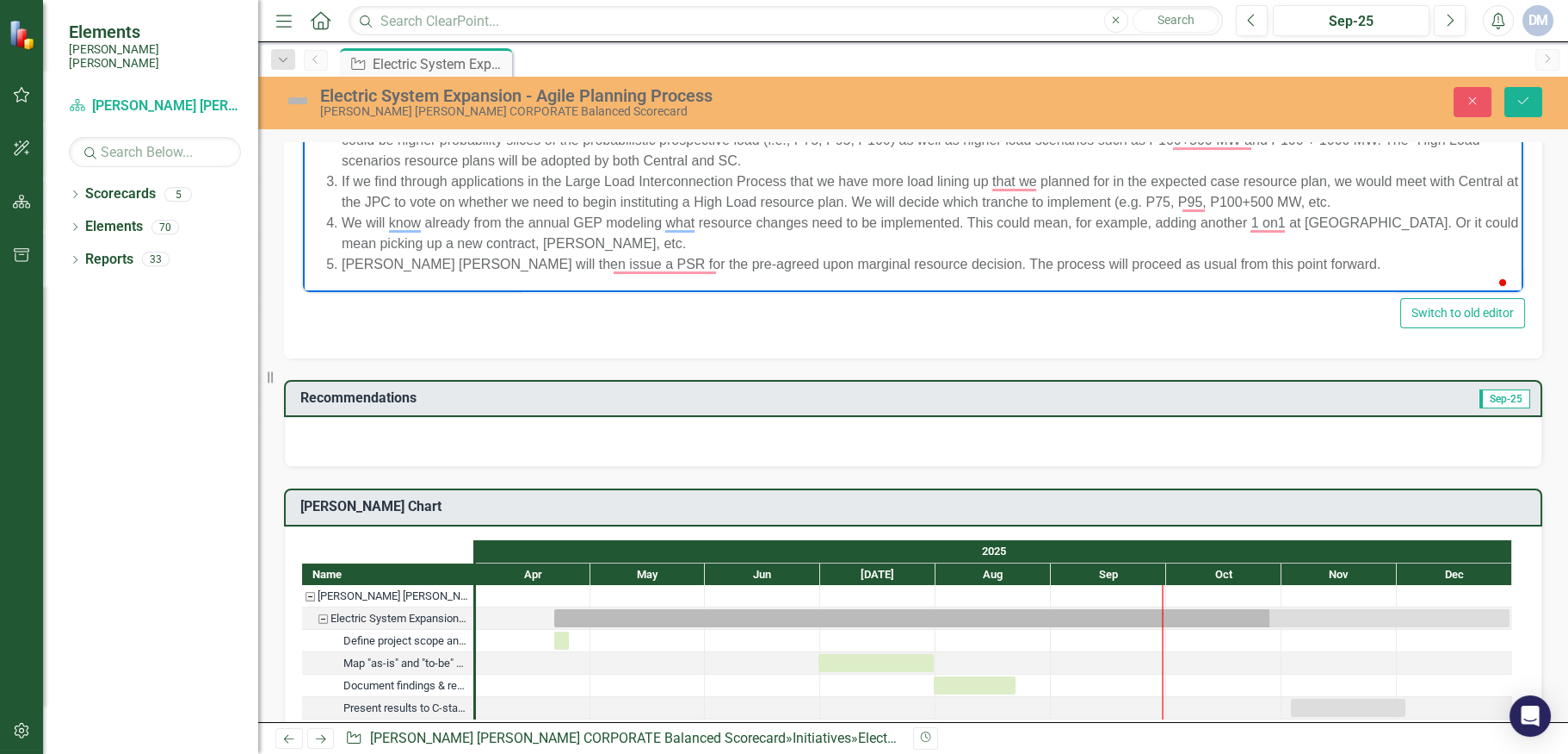
scroll to position [431, 0]
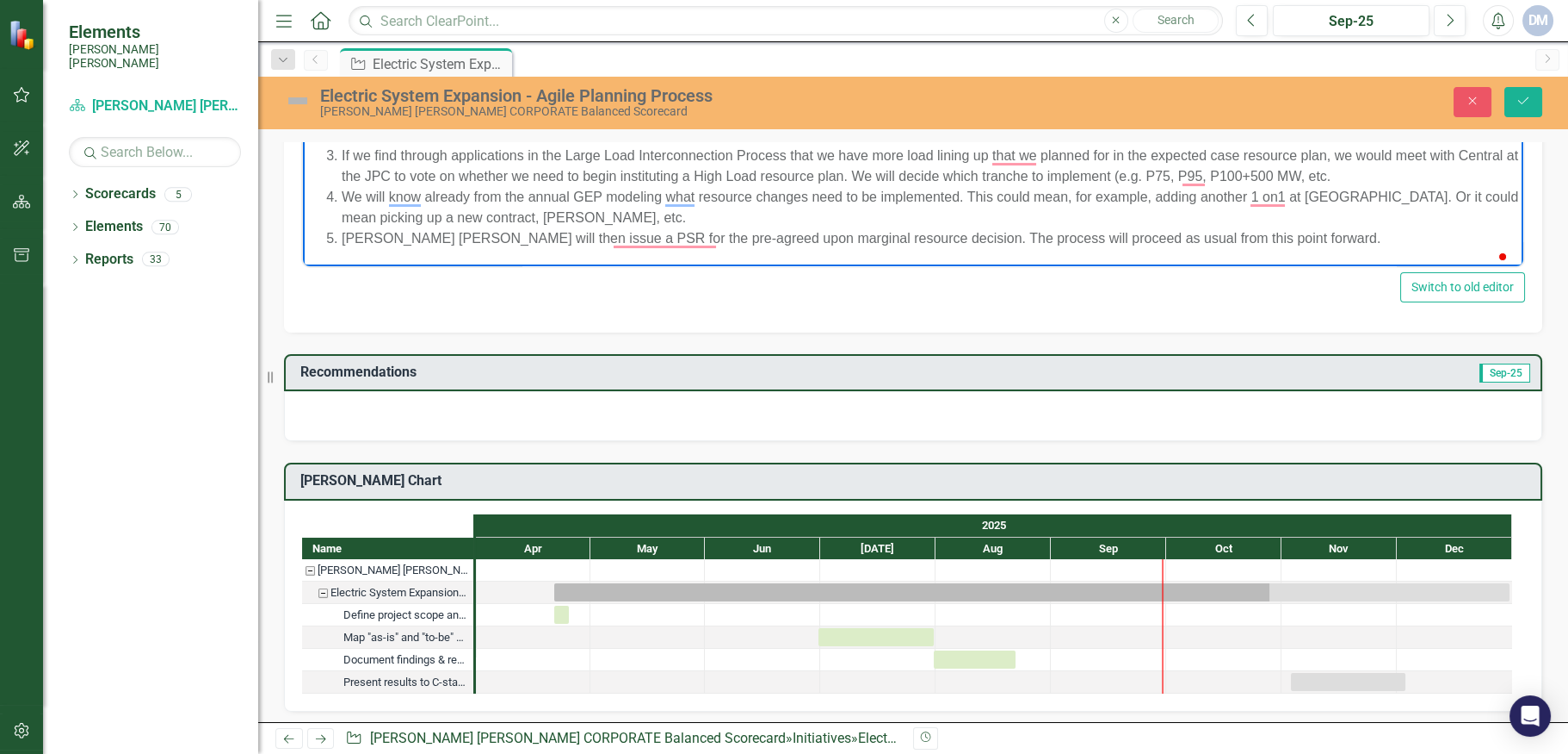
click at [497, 422] on div at bounding box center [913, 415] width 1258 height 50
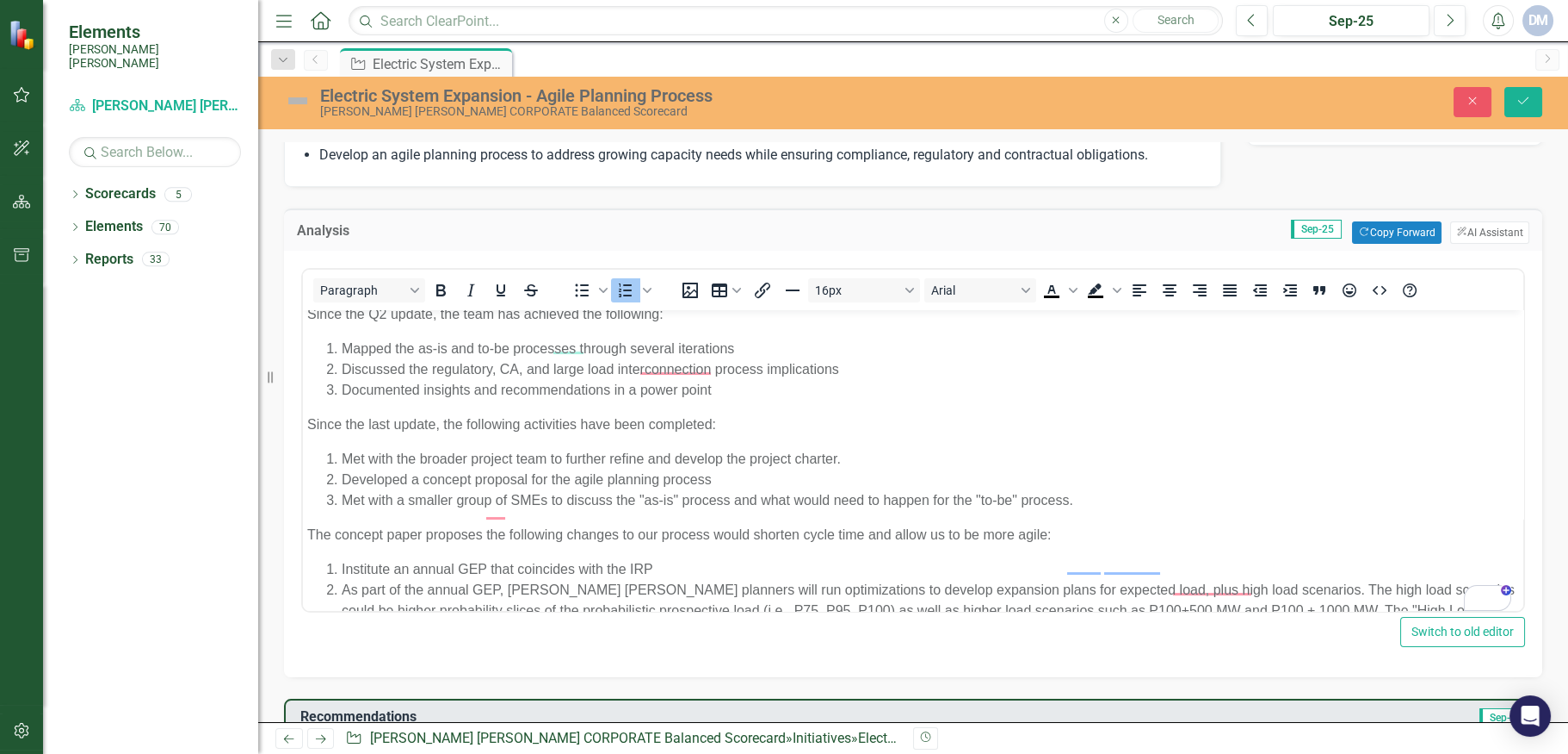
scroll to position [0, 0]
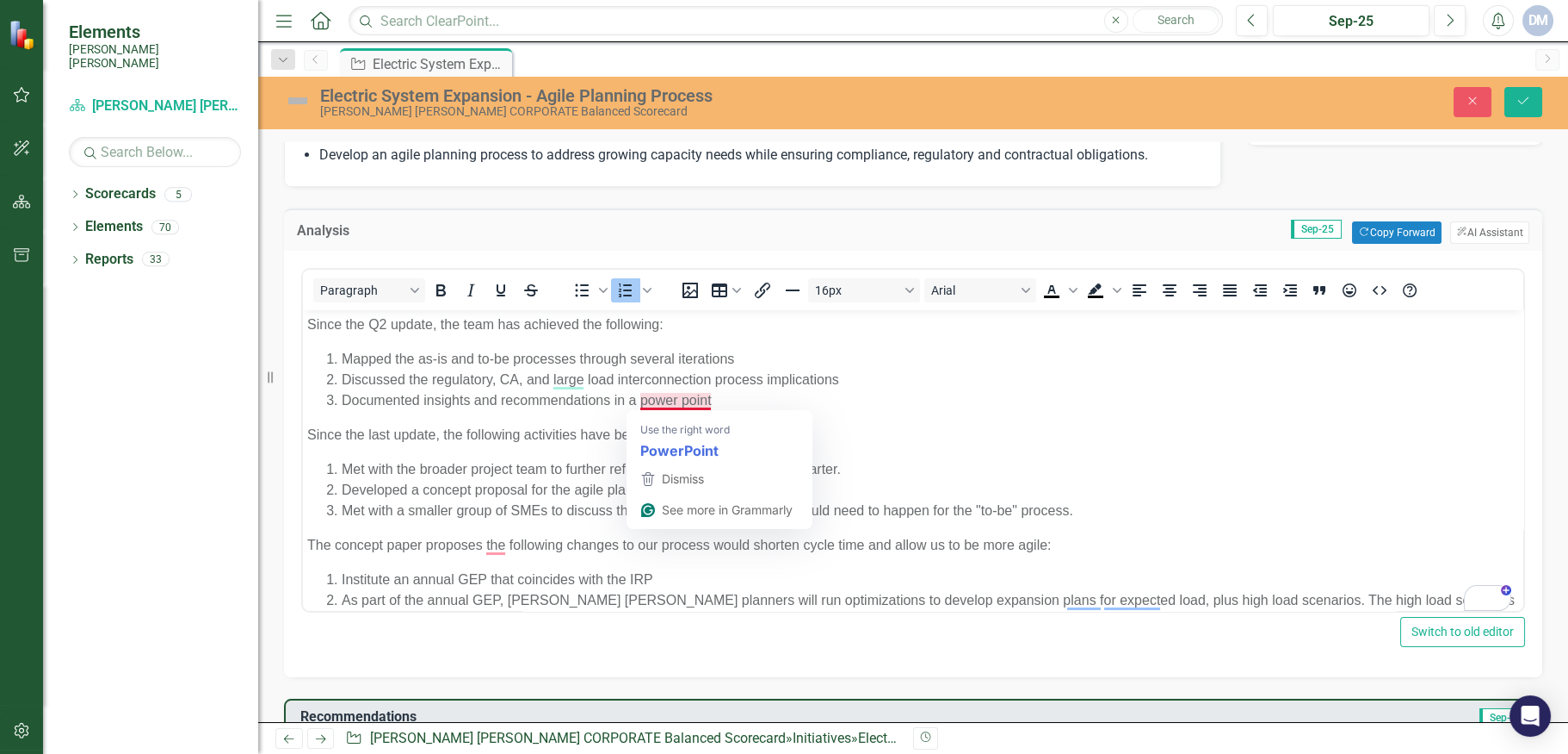
click at [705, 400] on li "Documented insights and recommendations in a power point" at bounding box center [930, 399] width 1177 height 21
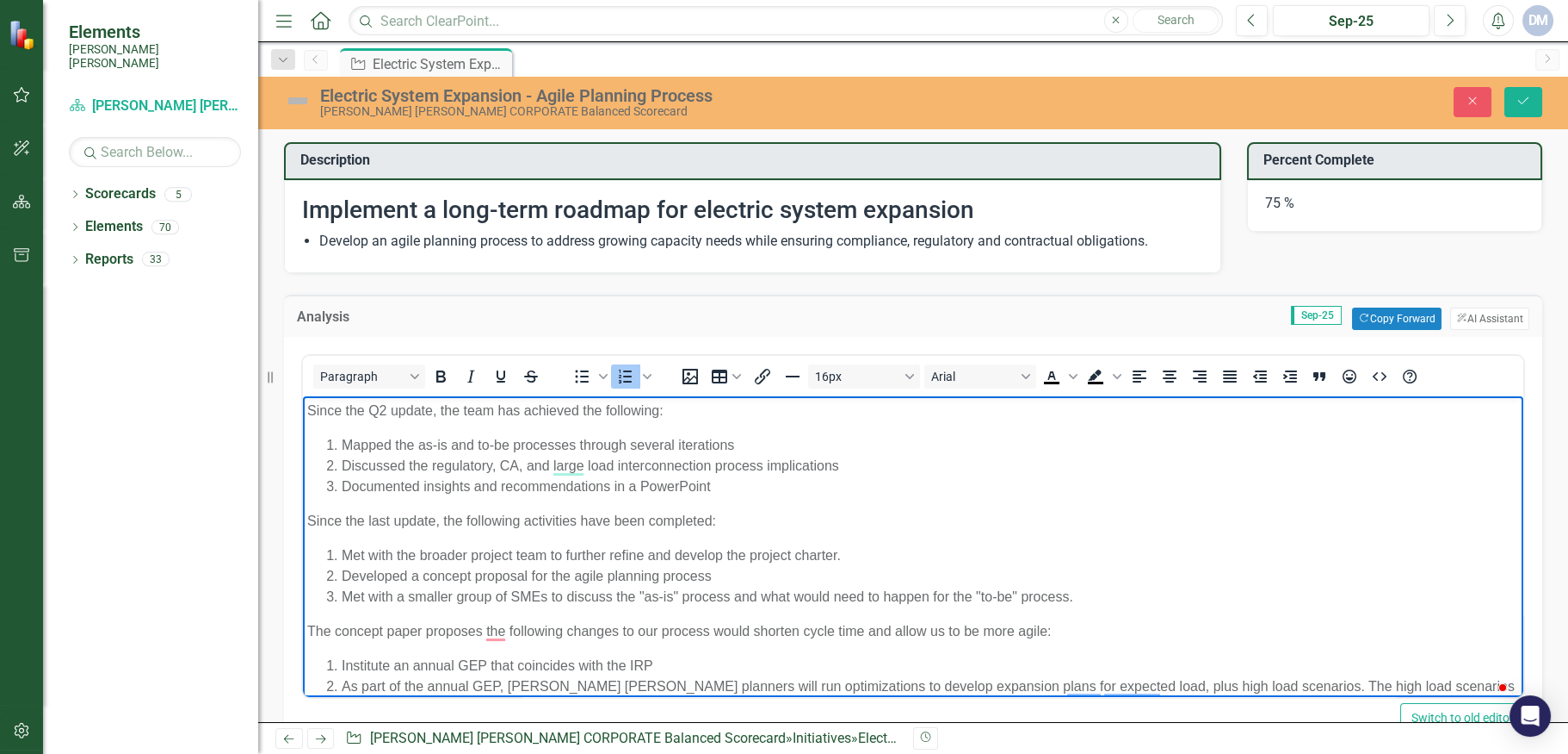
click at [480, 438] on li "Mapped the as-is and to-be processes through several iterations" at bounding box center [930, 444] width 1177 height 21
click at [731, 492] on li "Documented insights and recommendations in a PowerPoint" at bounding box center [930, 485] width 1177 height 21
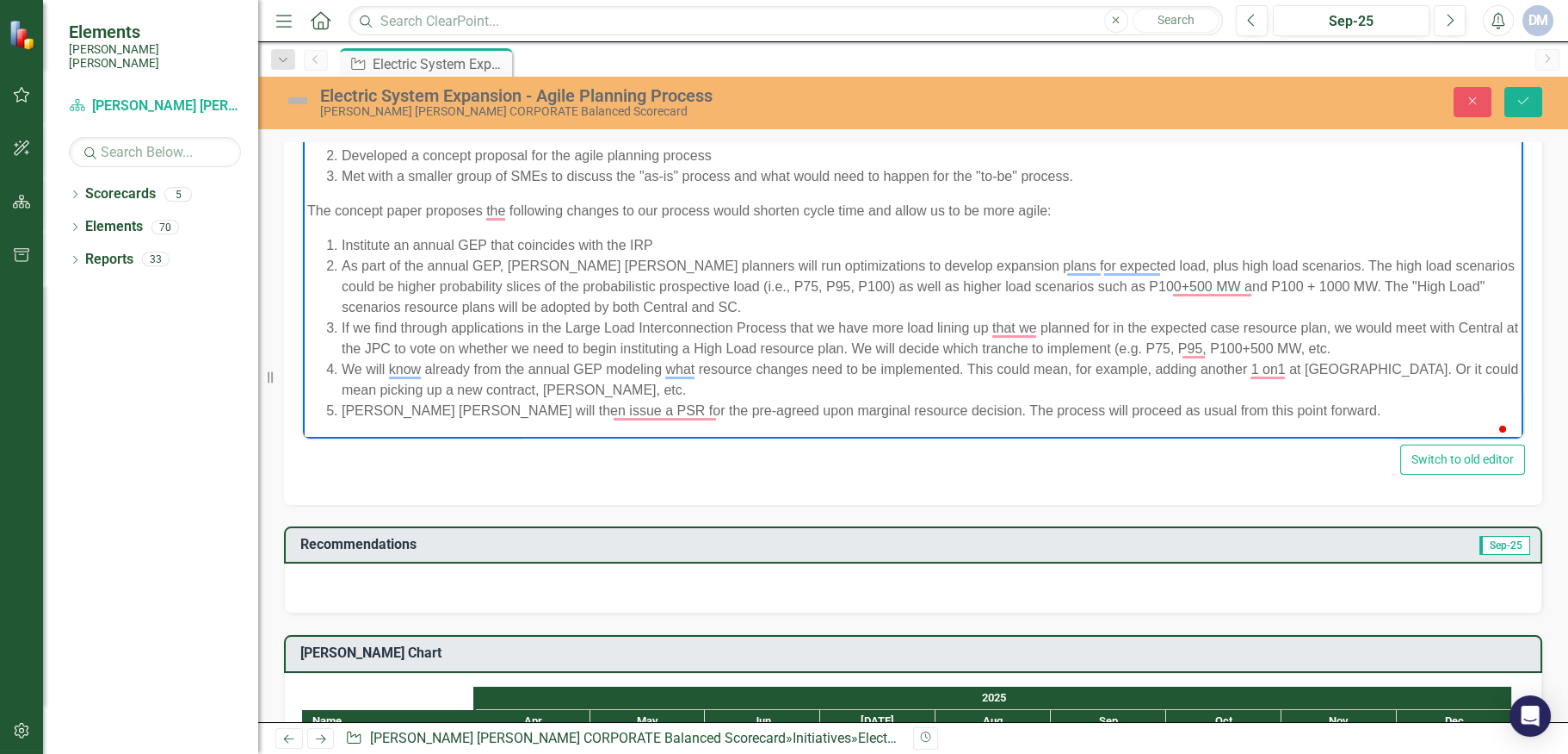
scroll to position [258, 0]
click at [1522, 105] on icon "Save" at bounding box center [1524, 100] width 16 height 12
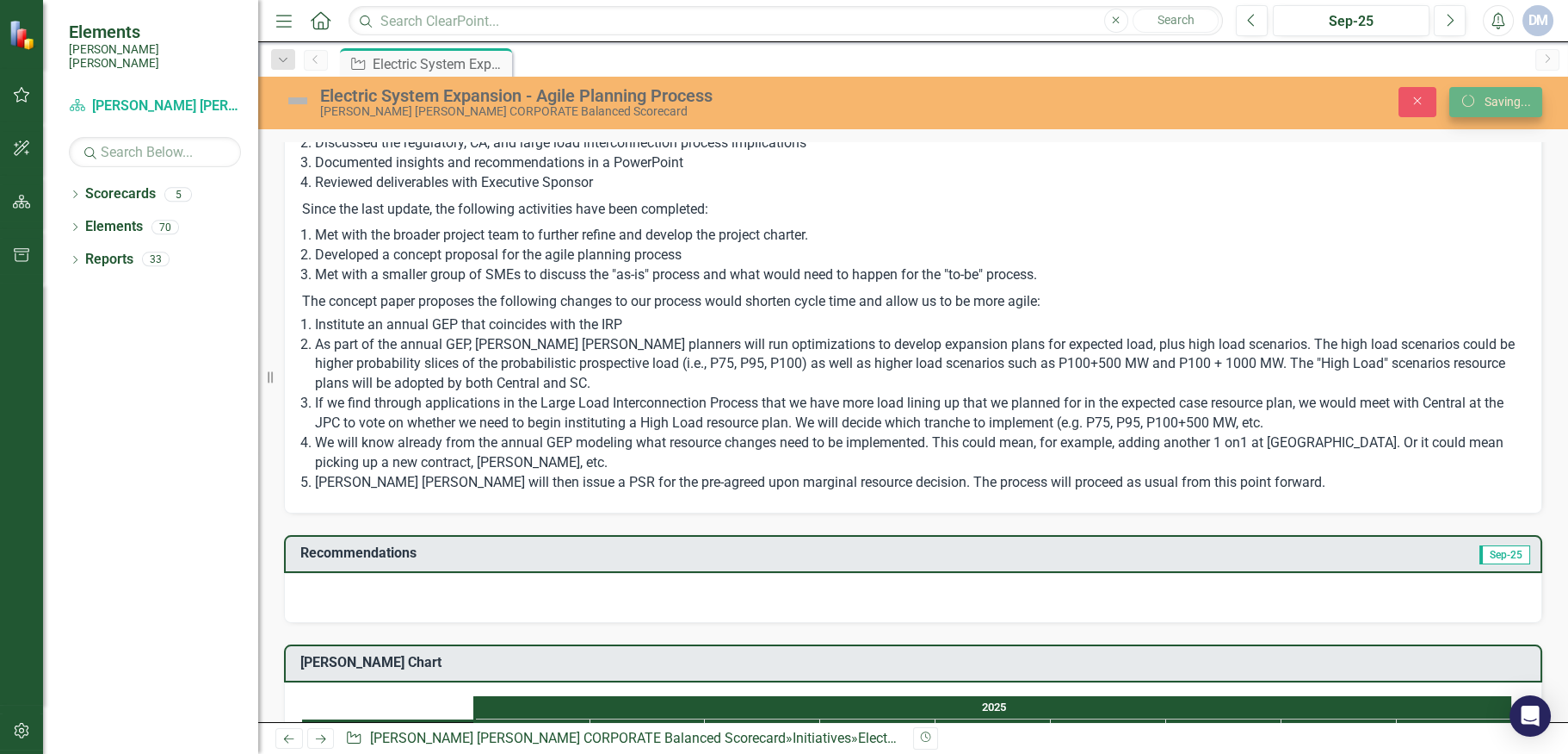
scroll to position [253, 0]
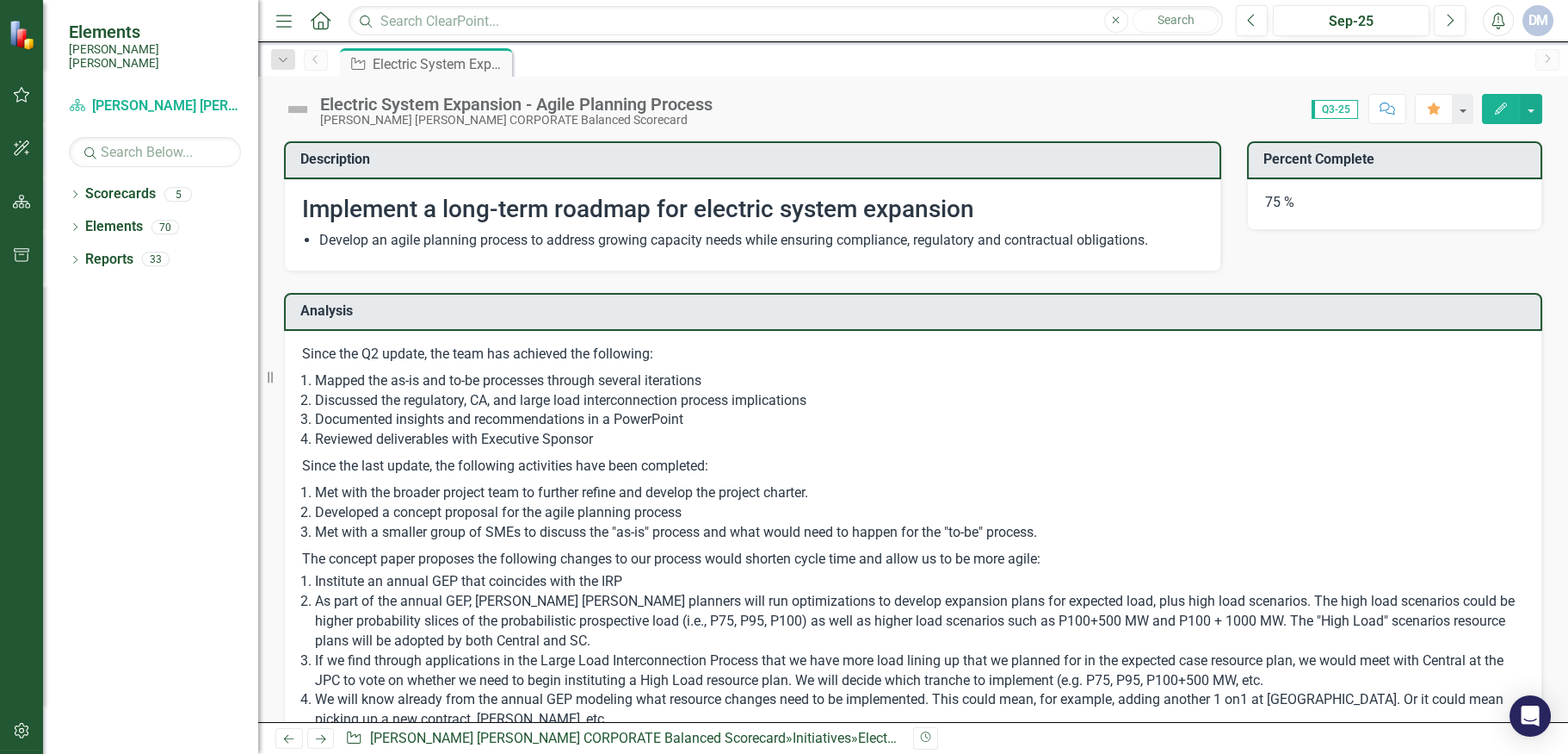
checkbox input "false"
checkbox input "true"
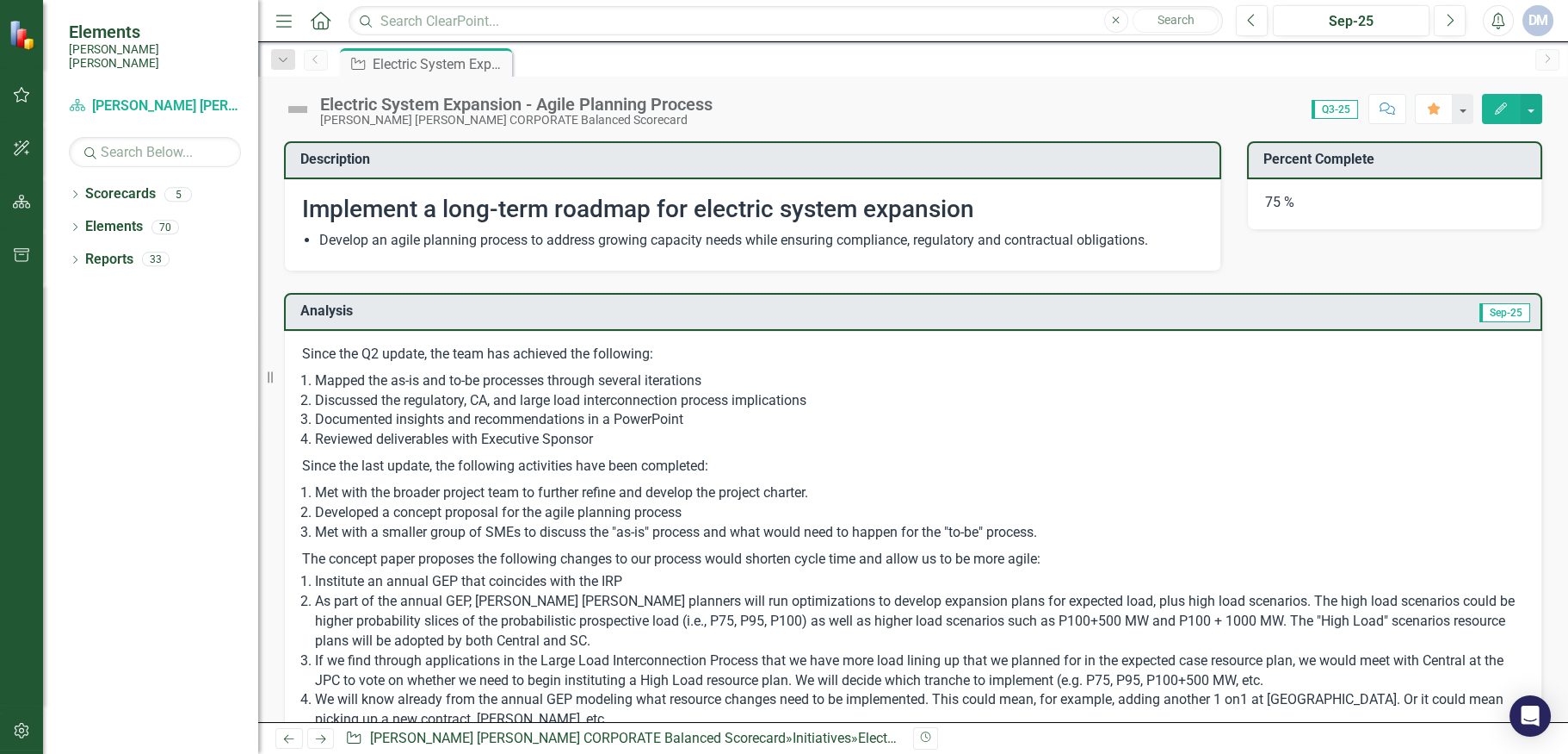
checkbox input "true"
click at [754, 438] on li "Reviewed deliverables with Executive Sponsor" at bounding box center [919, 440] width 1209 height 20
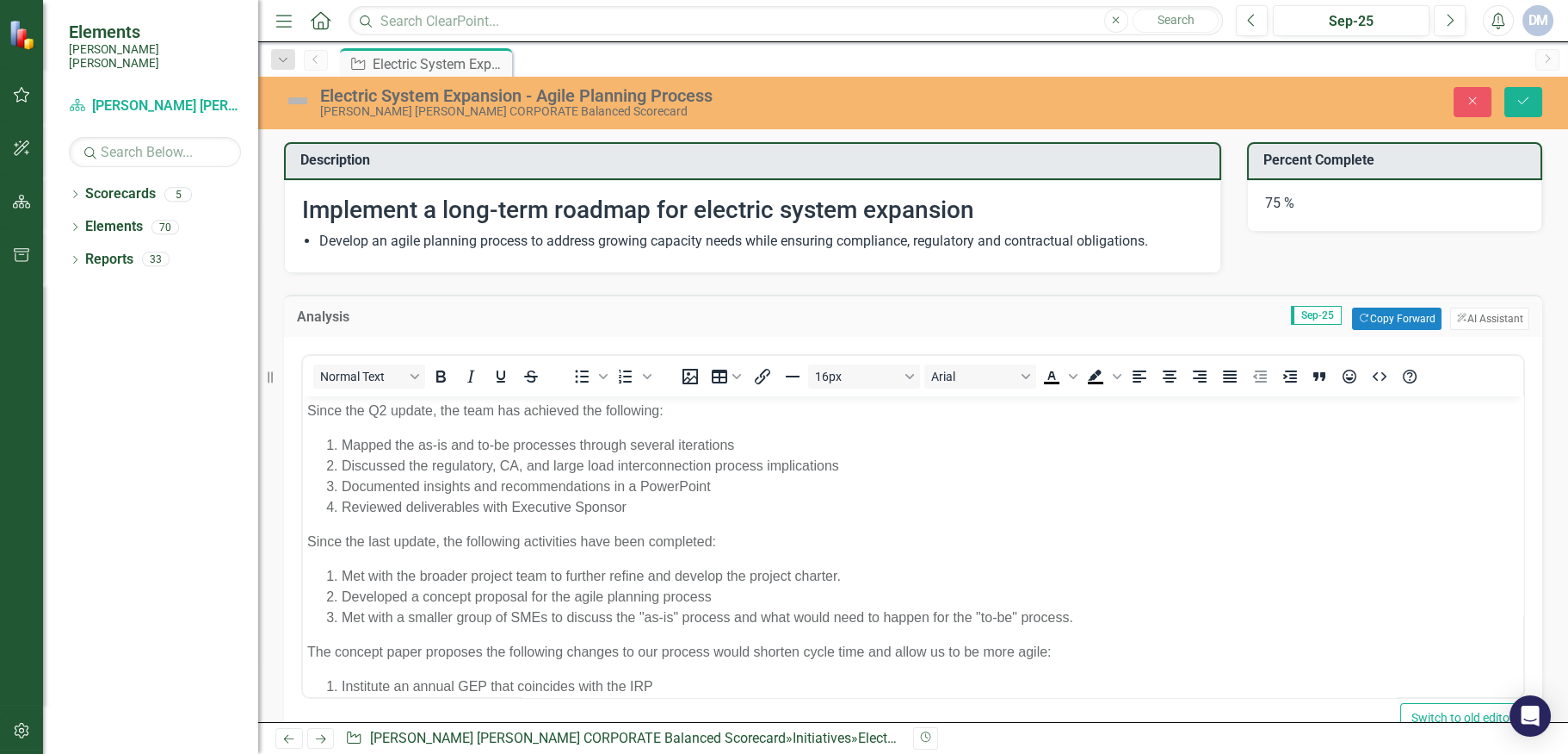
scroll to position [0, 0]
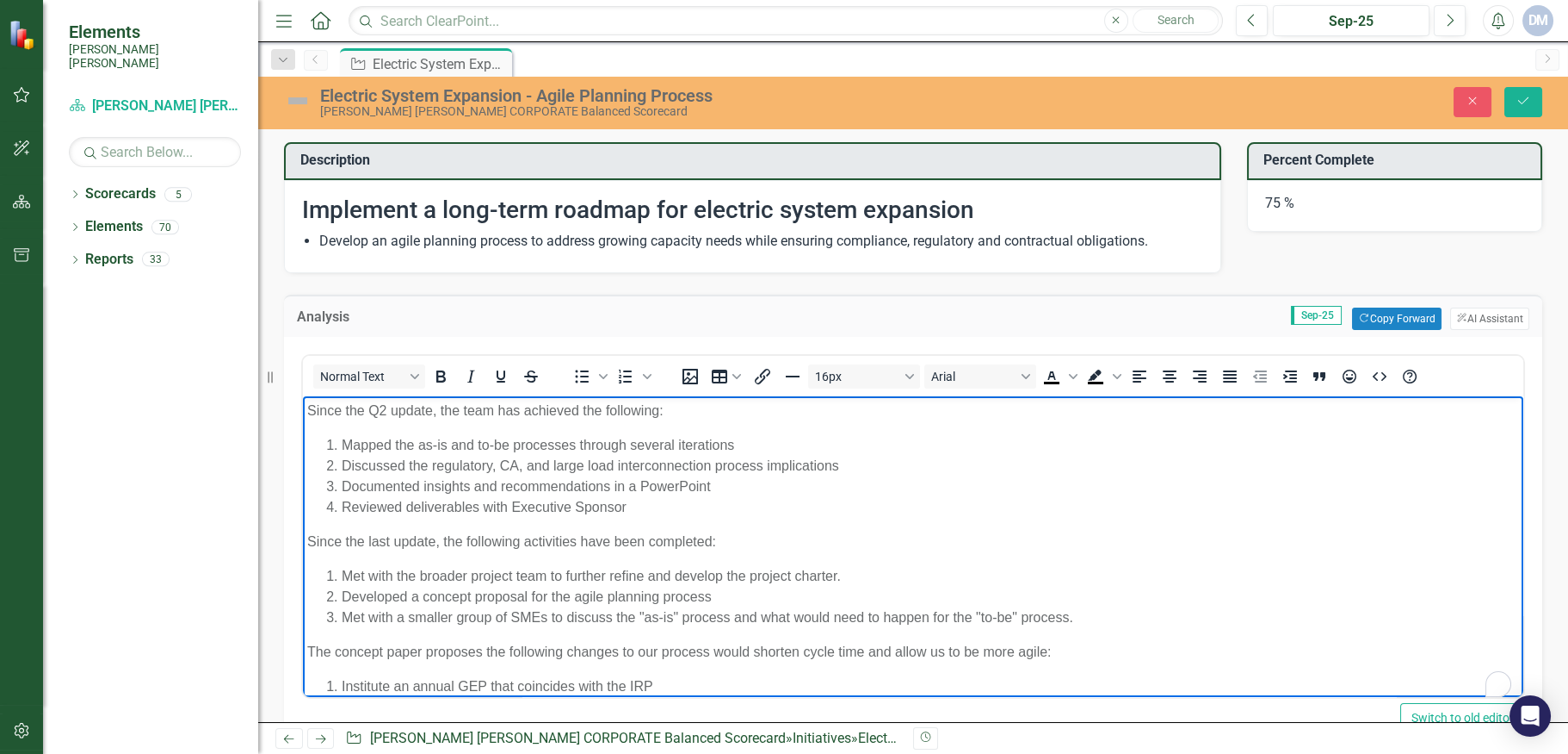
click at [313, 533] on p "Since the last update, the following activities have been completed:" at bounding box center [913, 540] width 1212 height 21
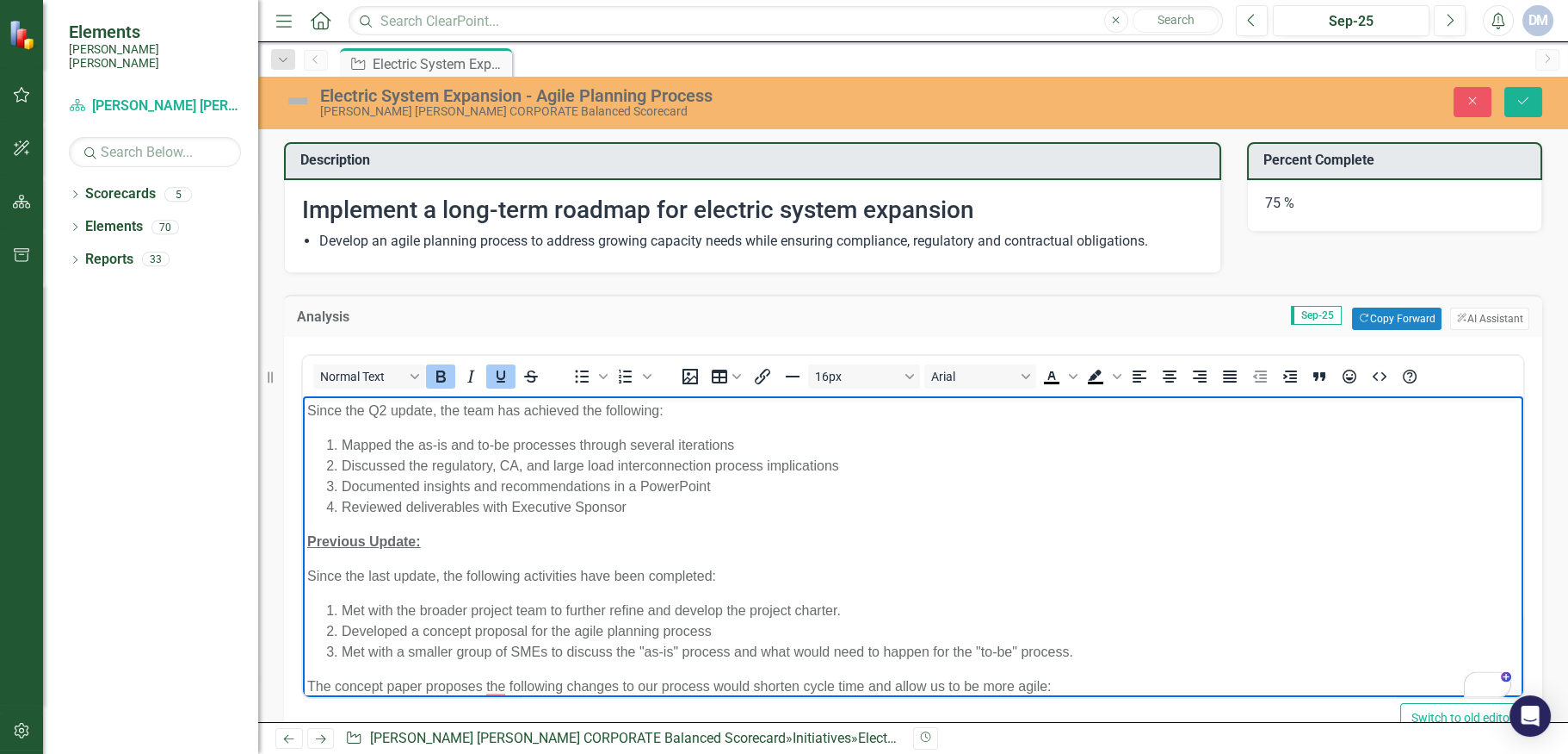
click at [294, 580] on div "Normal Text To open the popup, press Shift+Enter To open the popup, press Shift…" at bounding box center [913, 550] width 1258 height 426
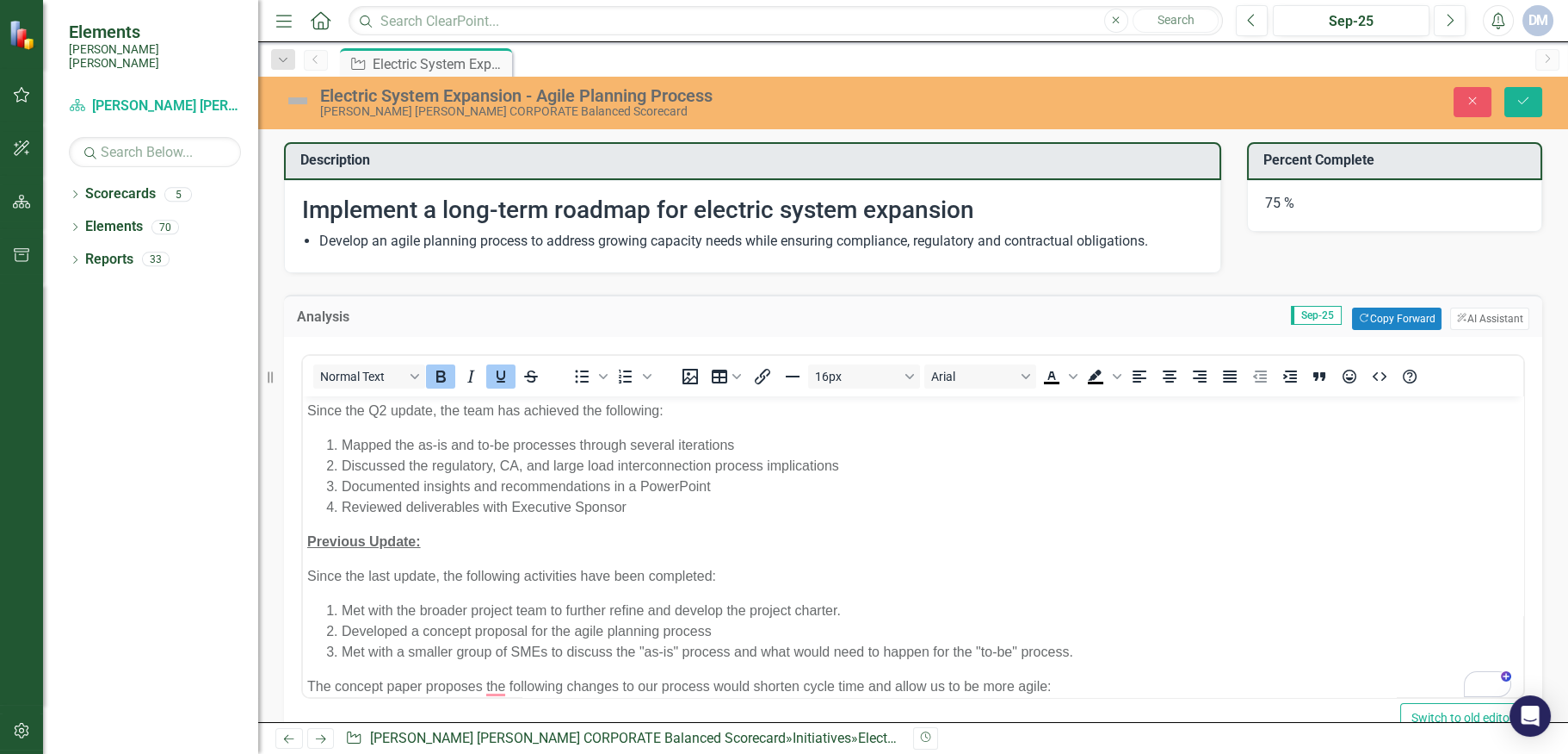
drag, startPoint x: 921, startPoint y: 561, endPoint x: 1019, endPoint y: 505, distance: 112.9
click at [922, 561] on body "Since the Q2 update, the team has achieved the following: Mapped the as-is and …" at bounding box center [914, 655] width 1221 height 518
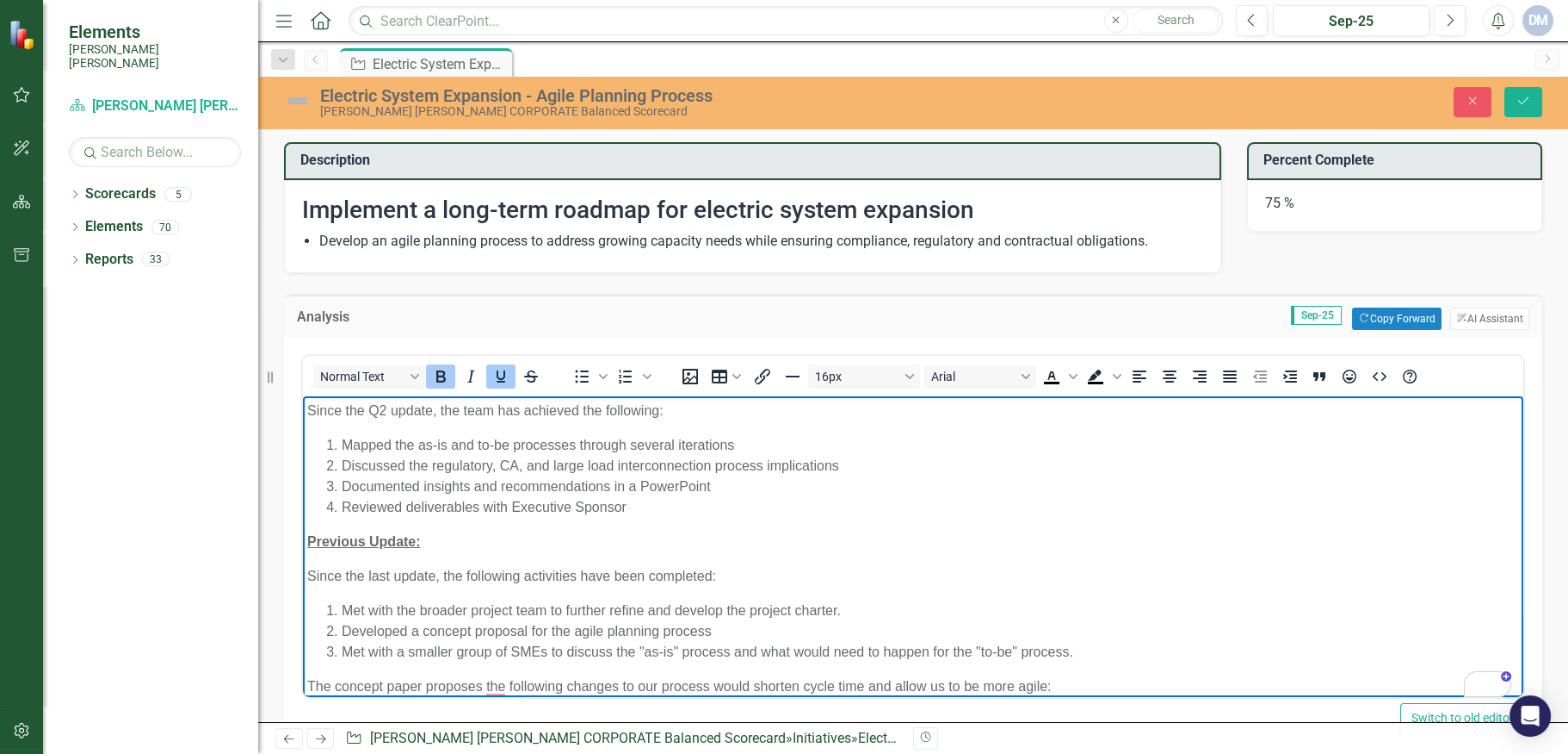
click at [362, 541] on strong "Previous Update:" at bounding box center [364, 540] width 114 height 15
click at [361, 541] on strong "Previous Update:" at bounding box center [364, 540] width 114 height 15
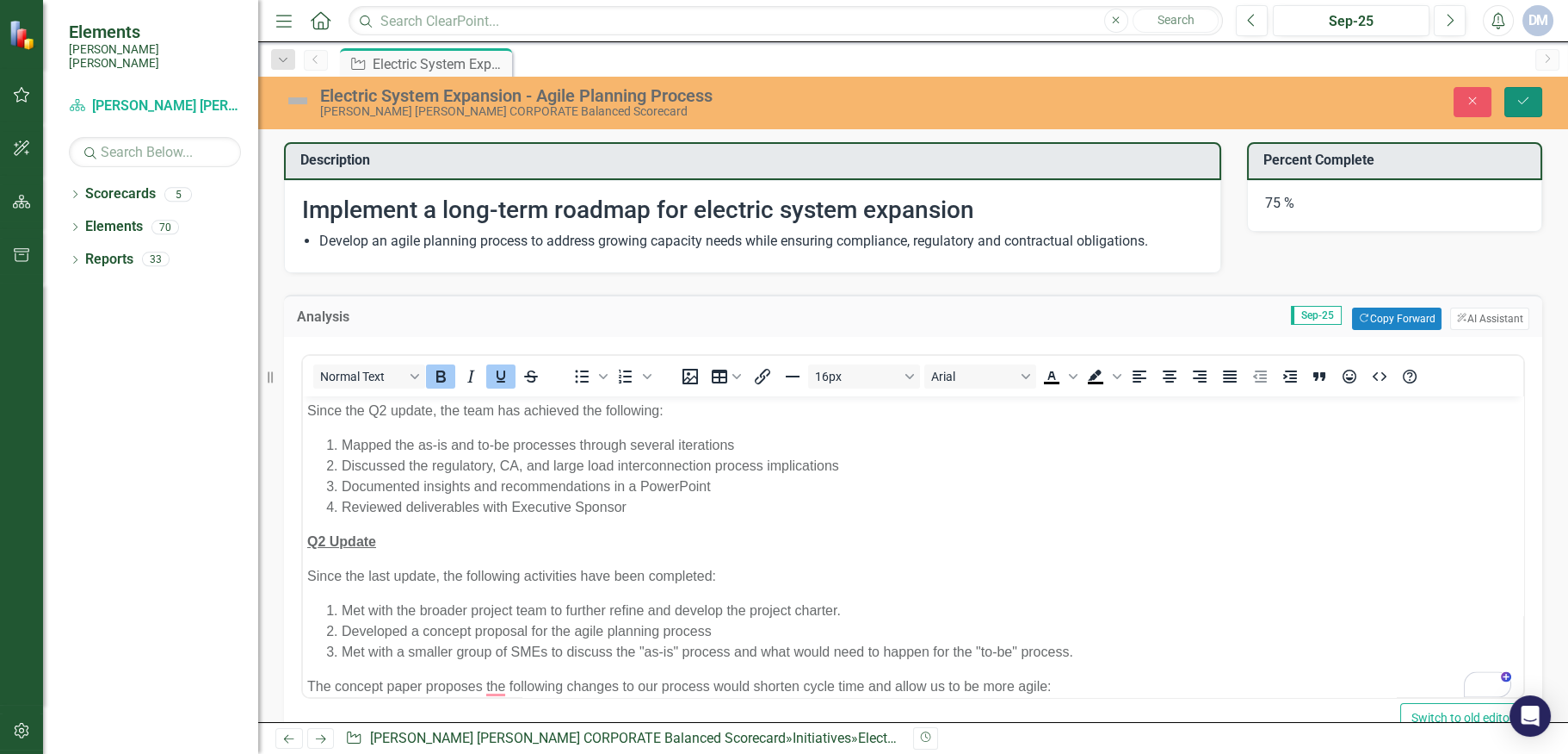
click at [1530, 92] on button "Save" at bounding box center [1523, 102] width 38 height 30
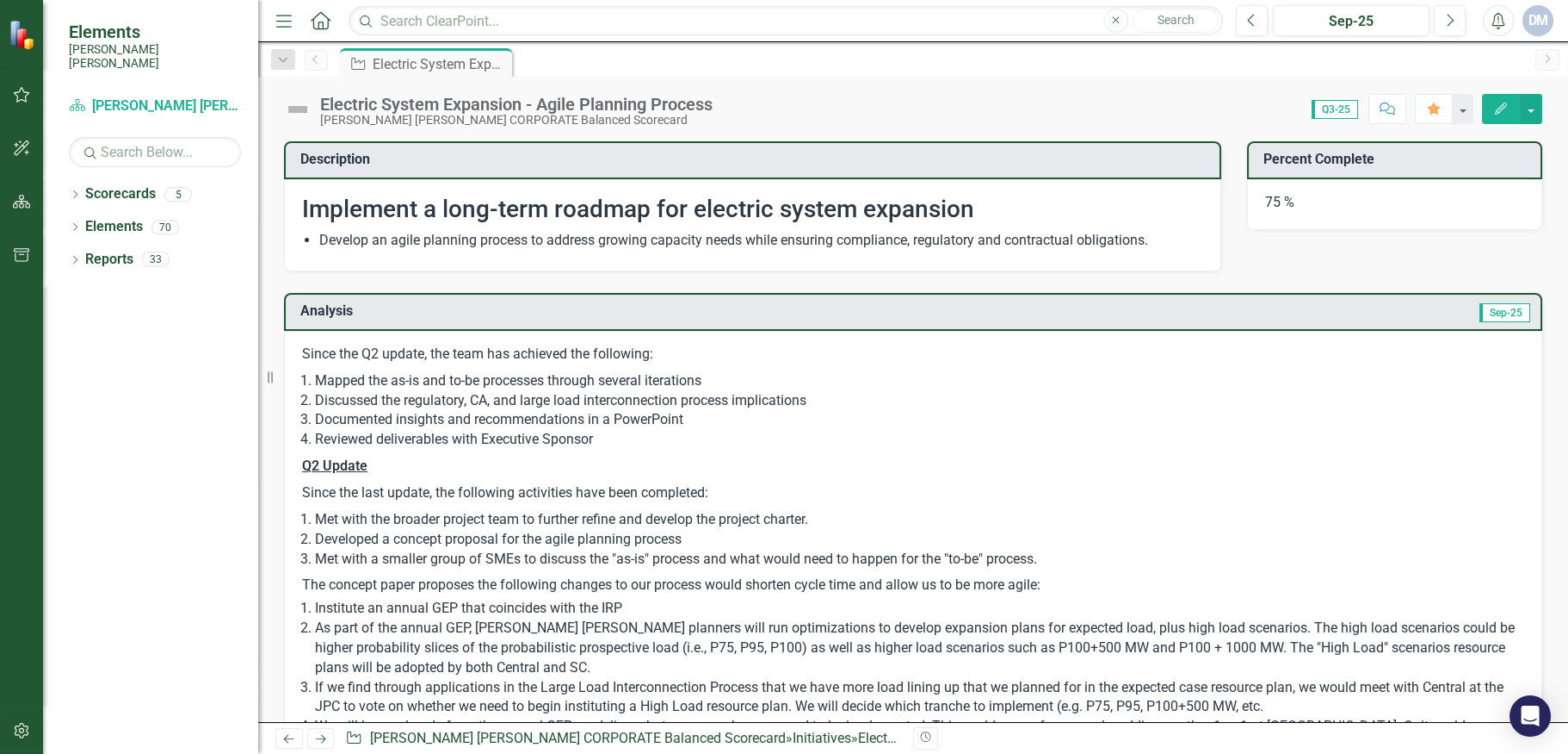
checkbox input "false"
checkbox input "true"
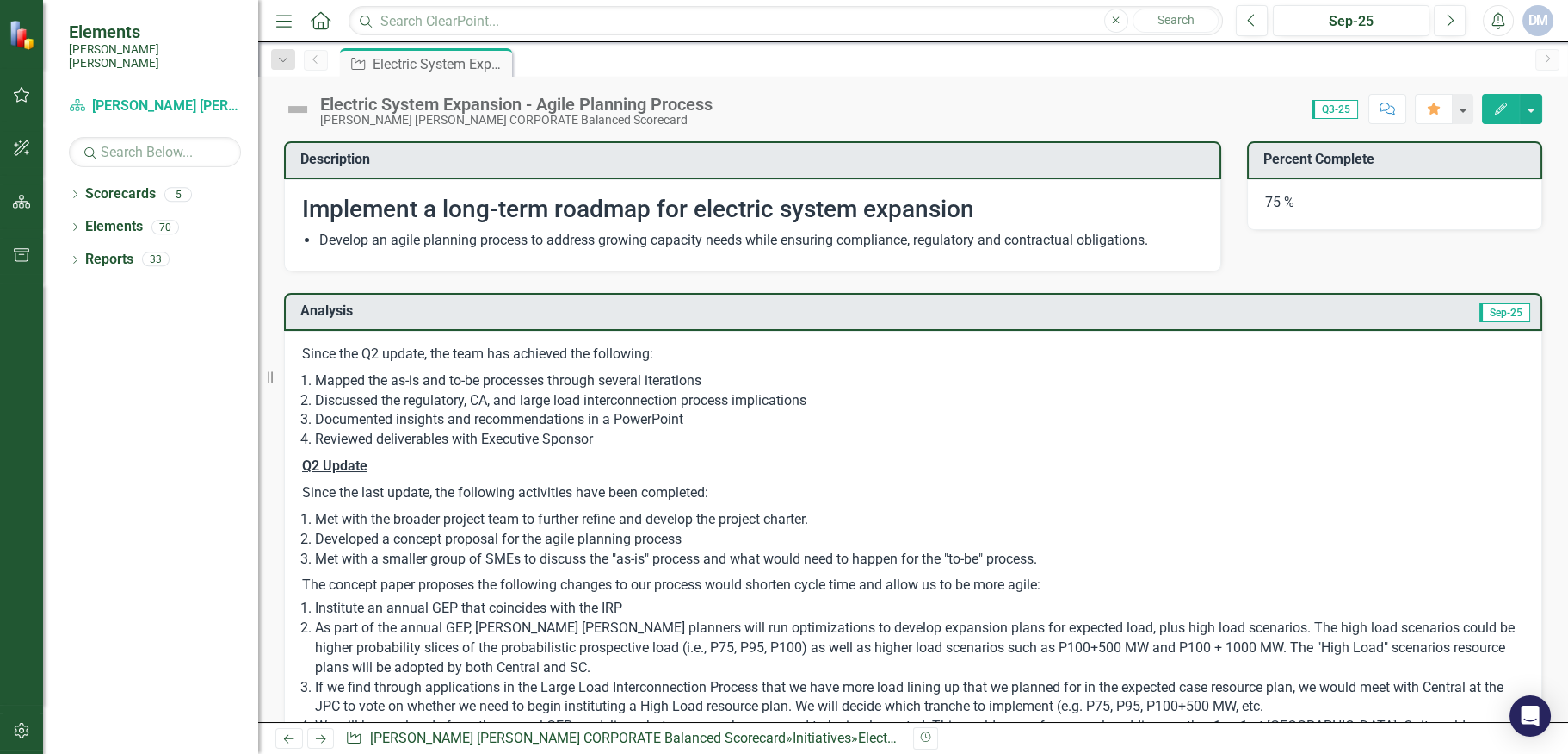
checkbox input "true"
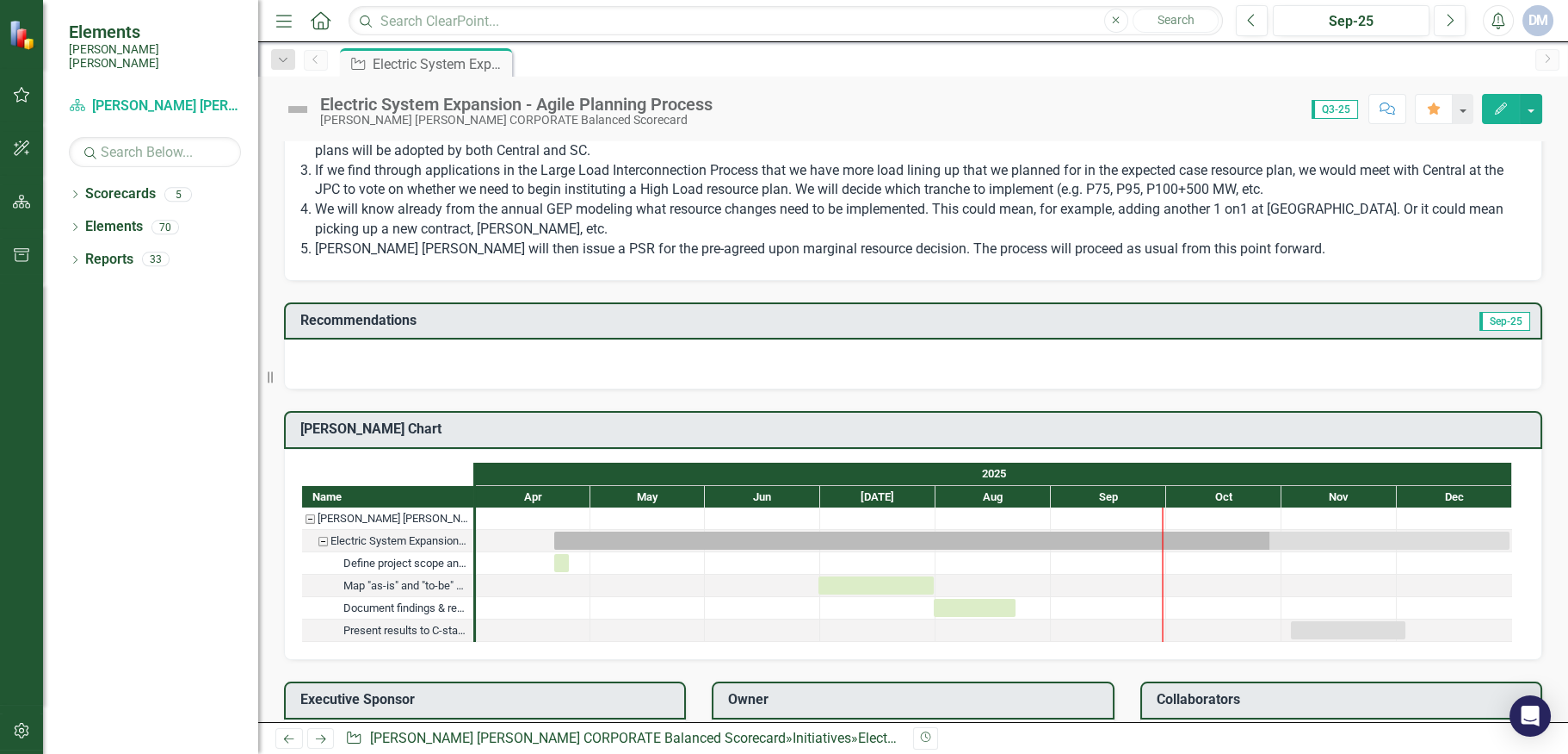
scroll to position [258, 0]
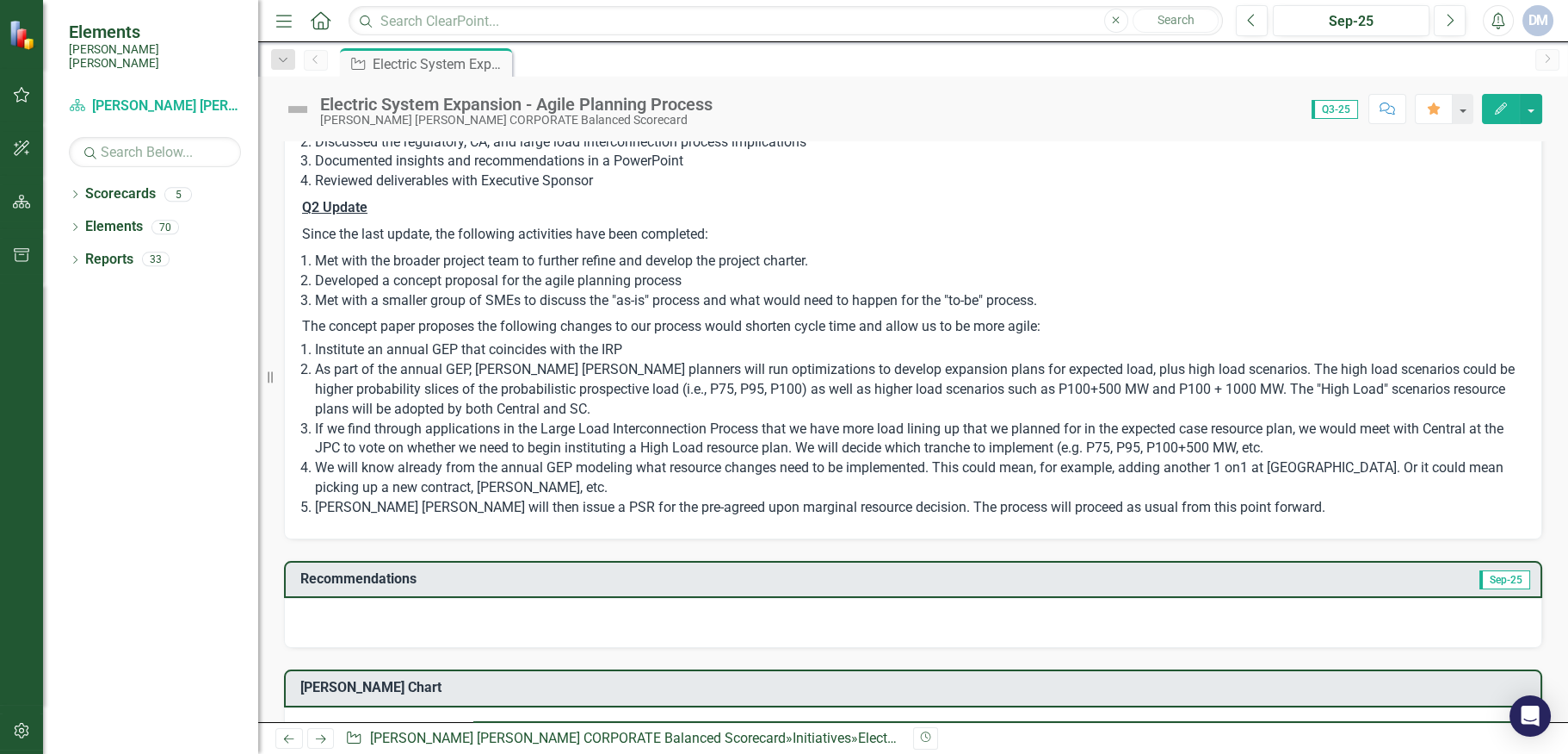
click at [511, 616] on div at bounding box center [913, 622] width 1258 height 50
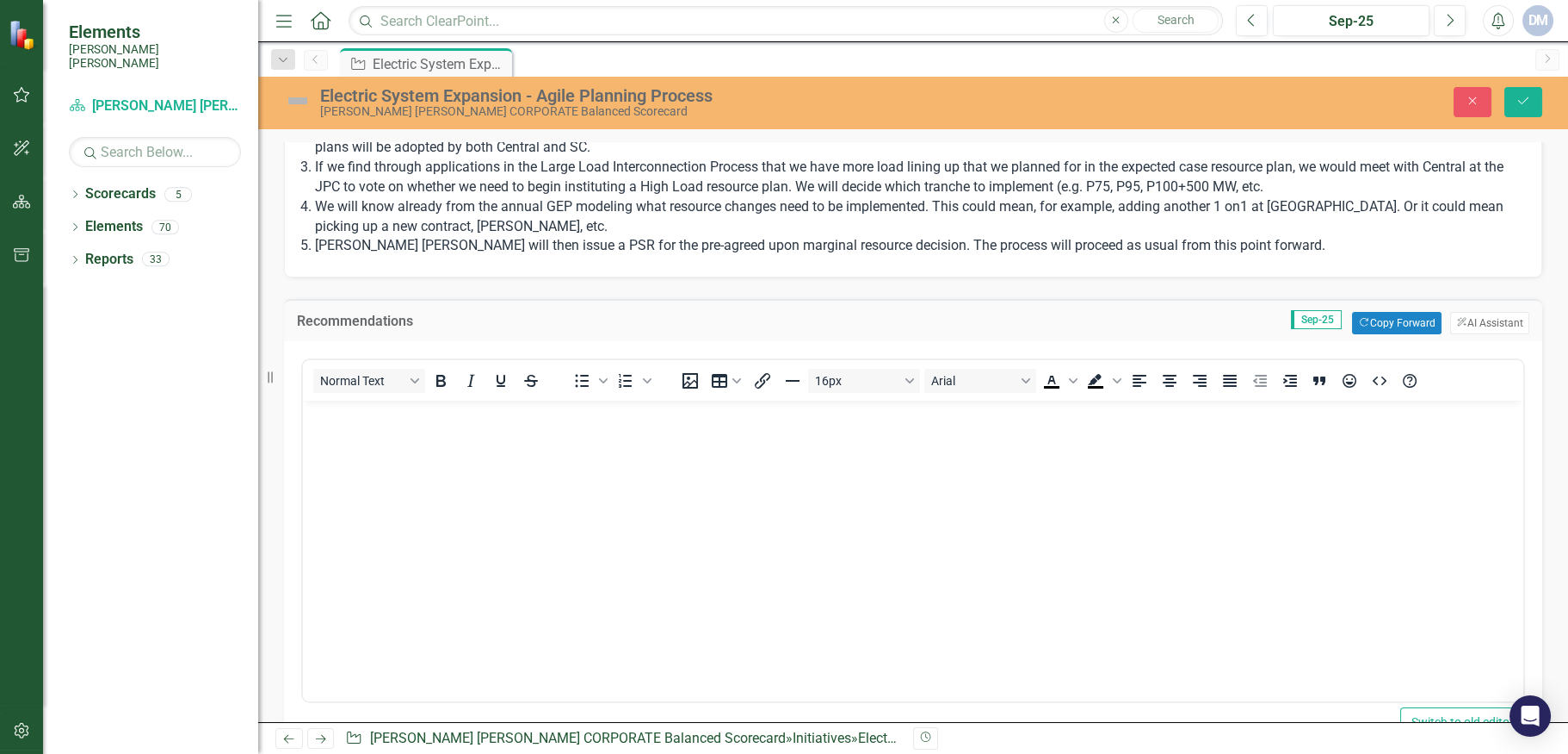
scroll to position [689, 0]
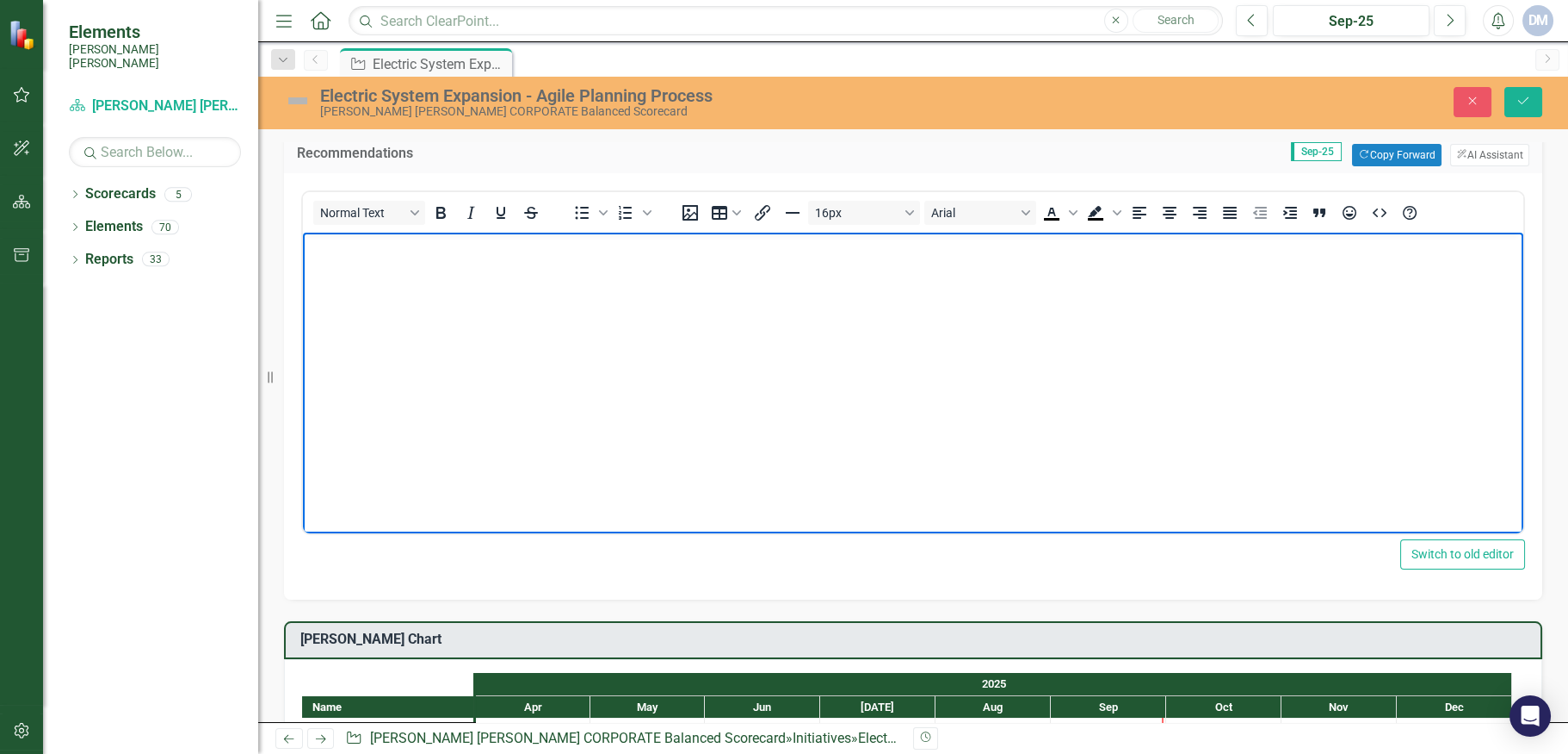
click at [534, 333] on body "Rich Text Area. Press ALT-0 for help." at bounding box center [914, 361] width 1221 height 258
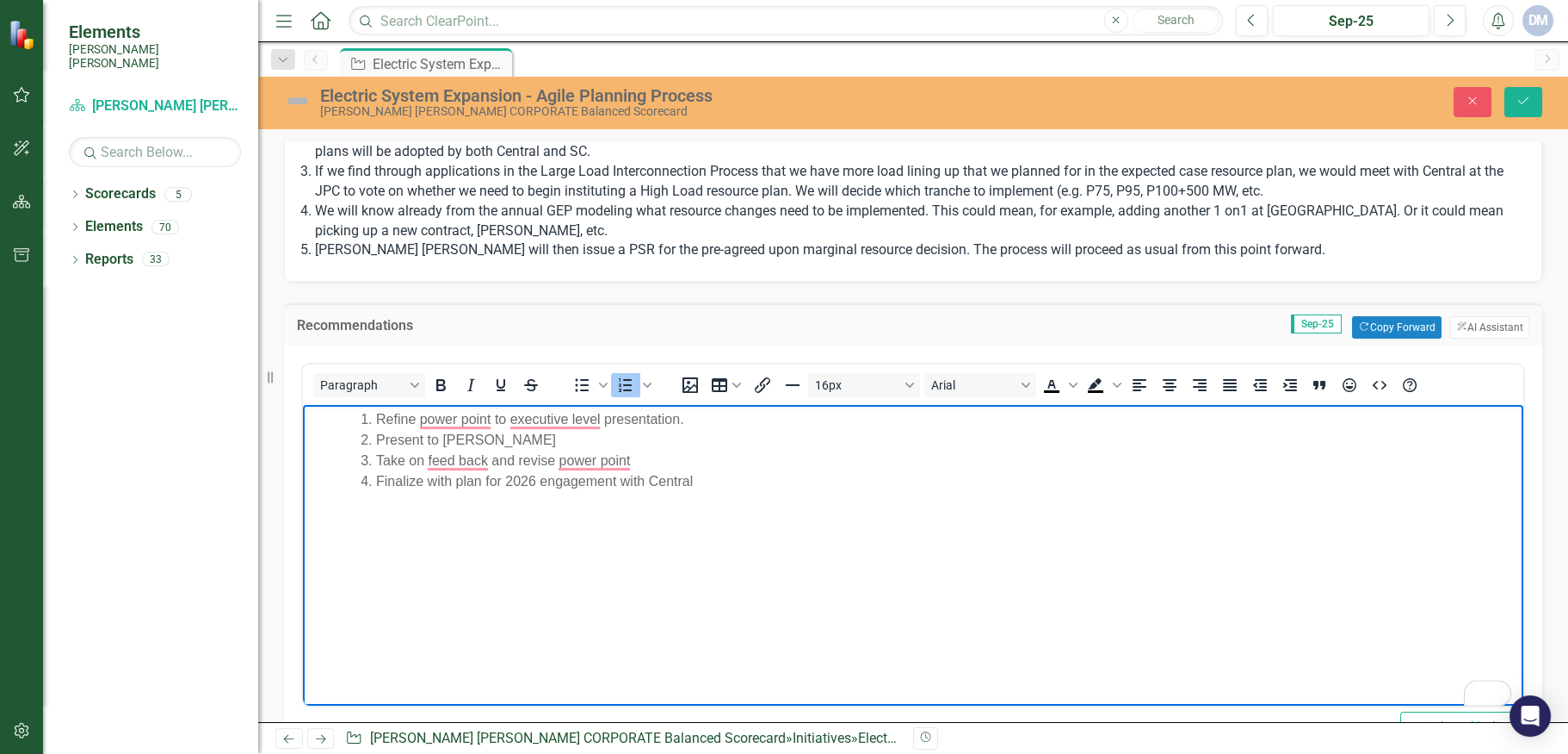
scroll to position [861, 0]
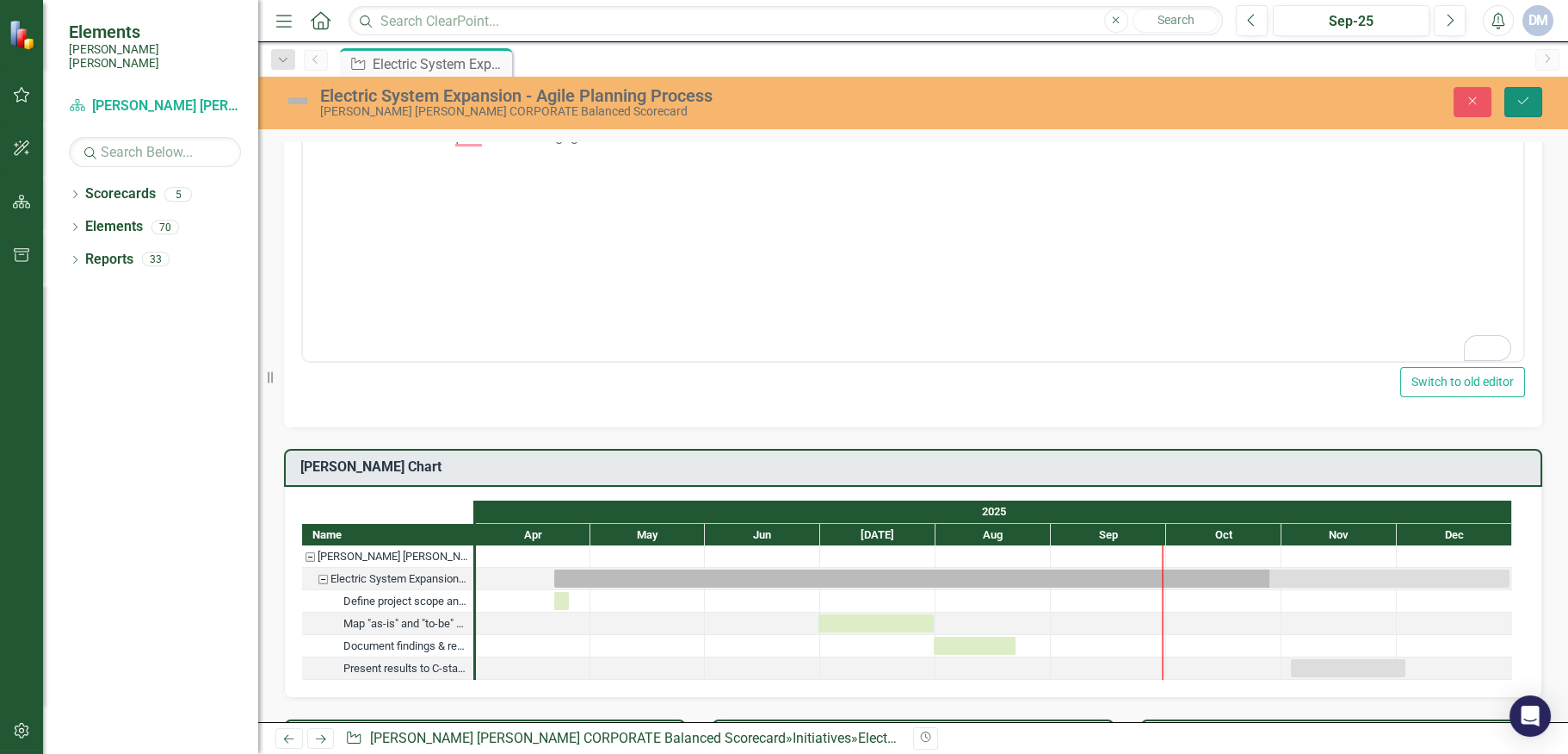
click at [1527, 96] on icon "Save" at bounding box center [1524, 100] width 16 height 12
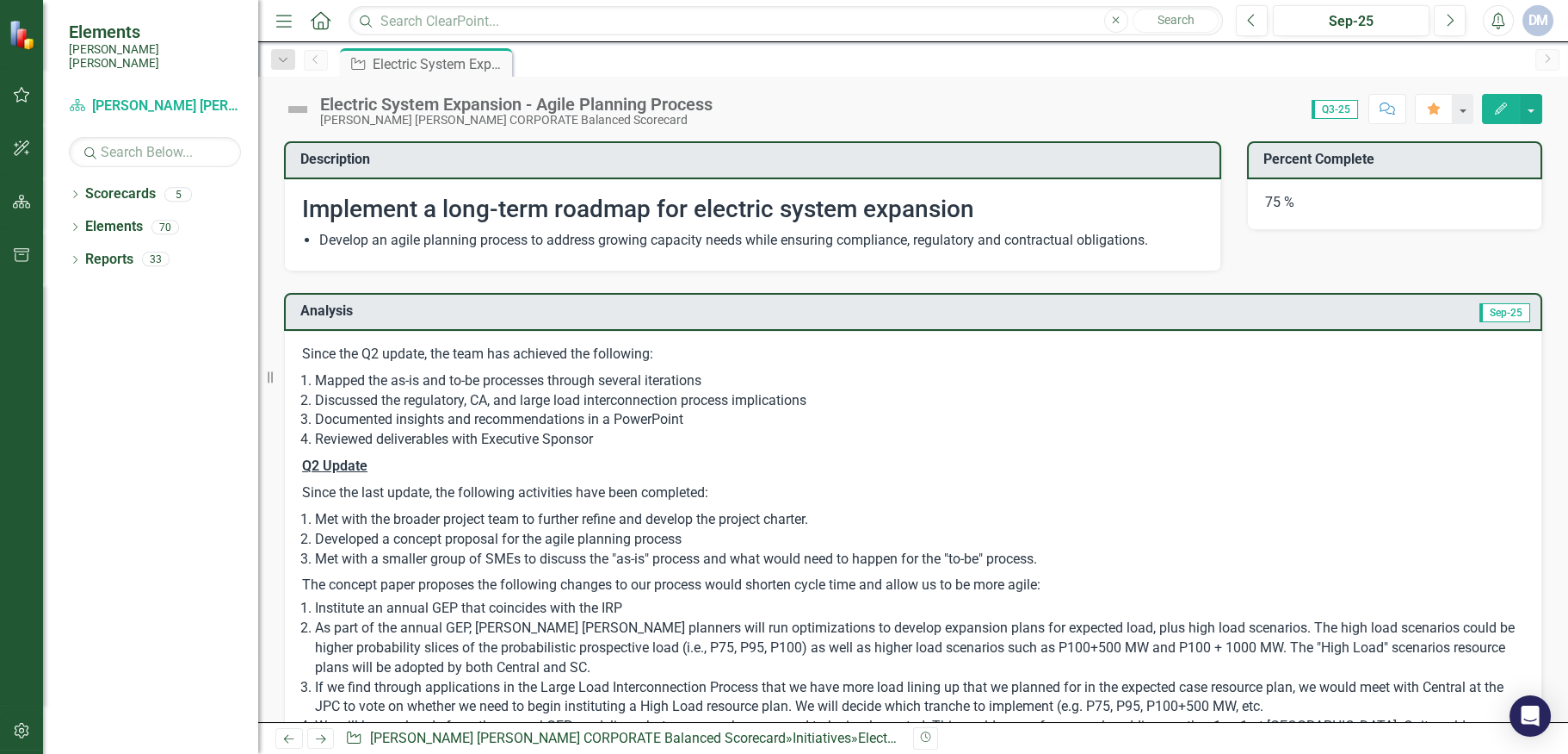
checkbox input "false"
checkbox input "true"
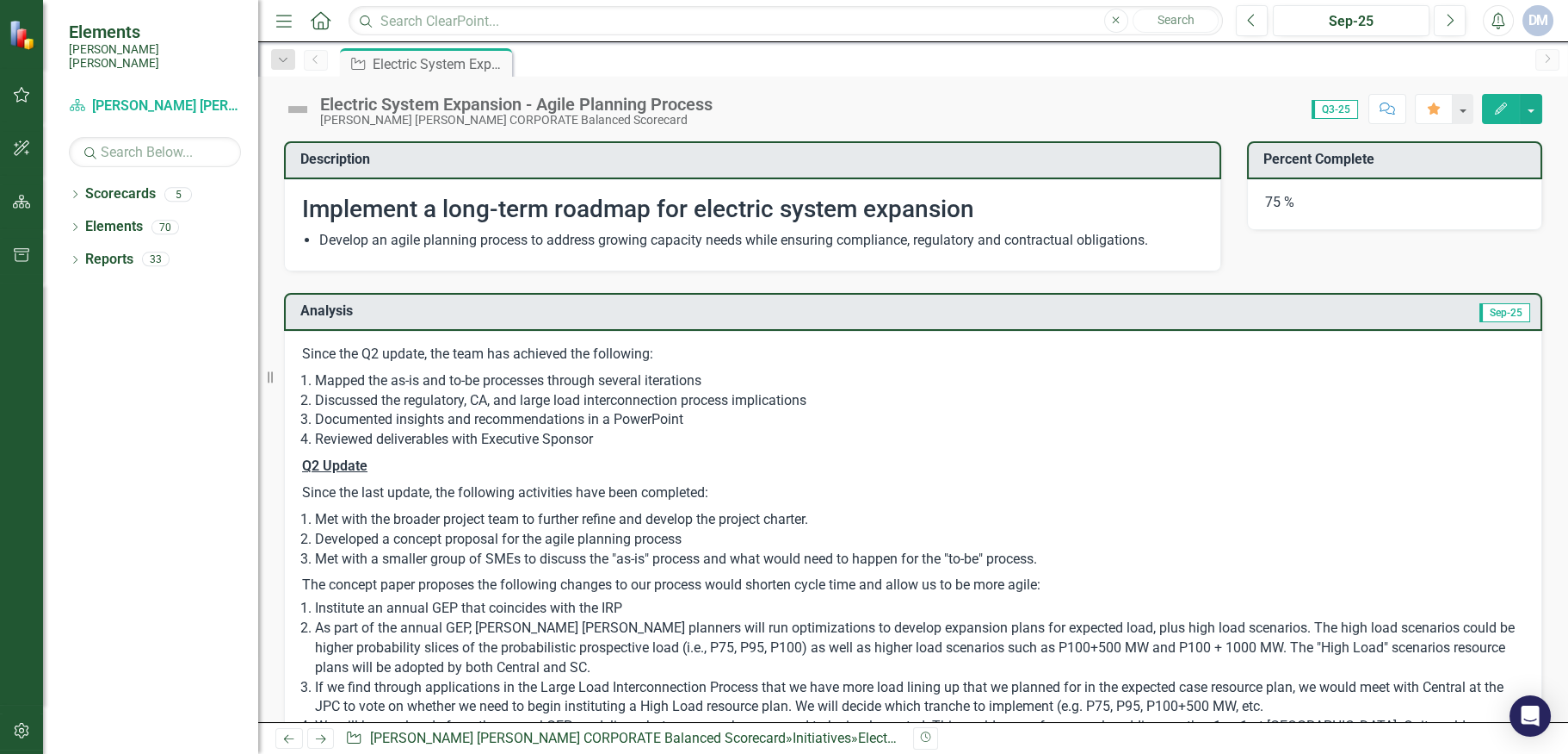
checkbox input "true"
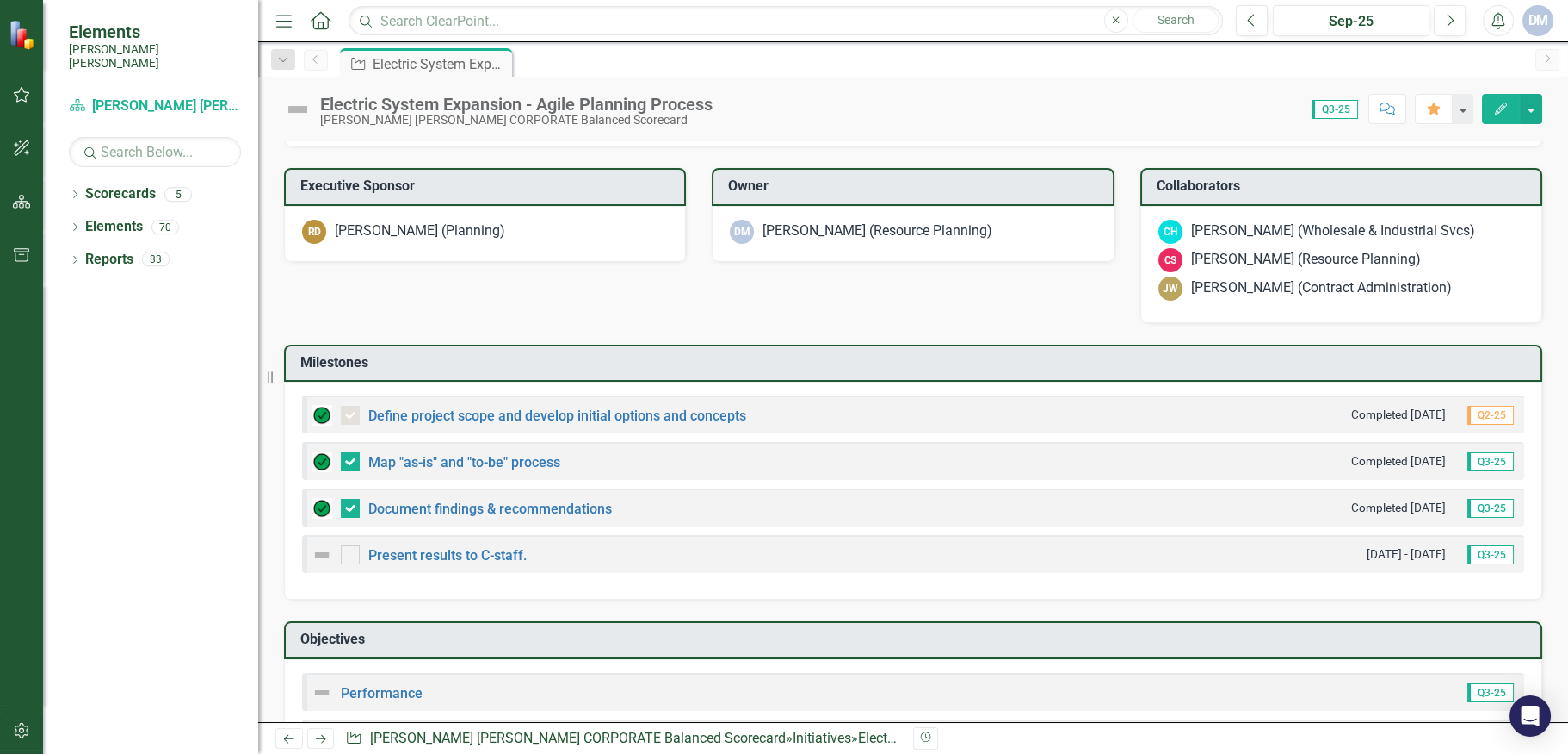
scroll to position [1193, 0]
